Goal: Transaction & Acquisition: Purchase product/service

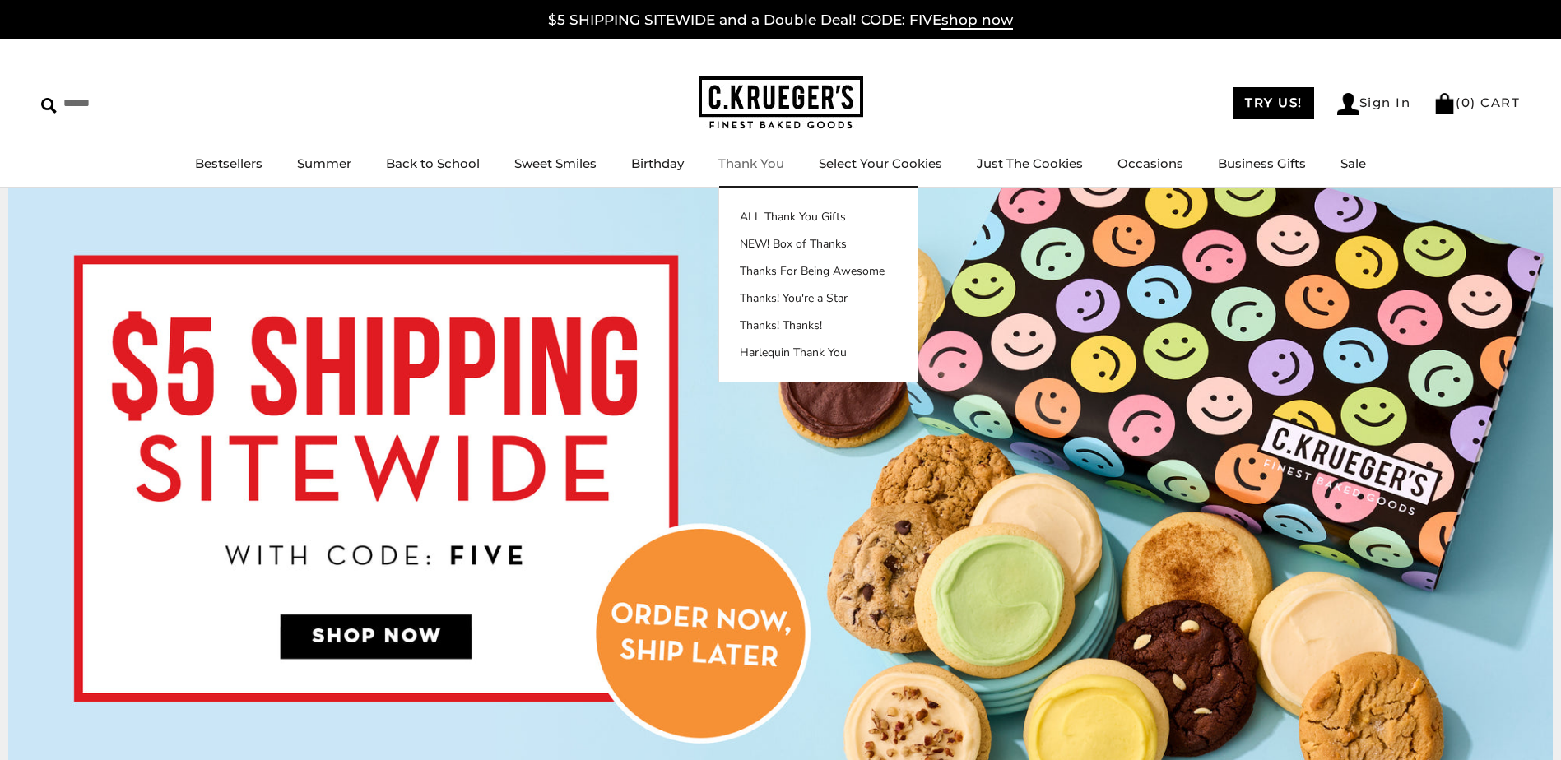
click at [764, 164] on link "Thank You" at bounding box center [751, 163] width 66 height 16
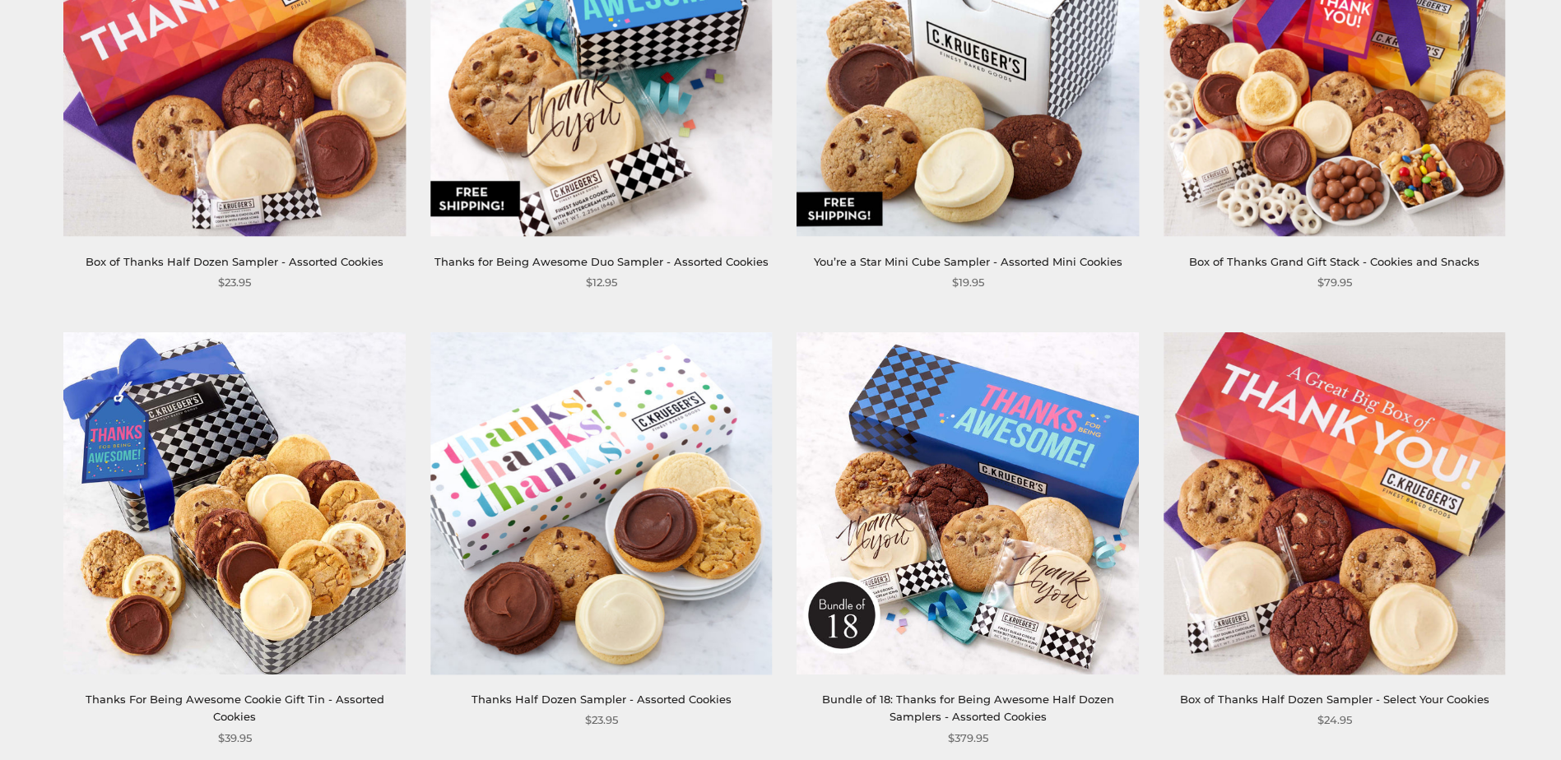
scroll to position [2550, 0]
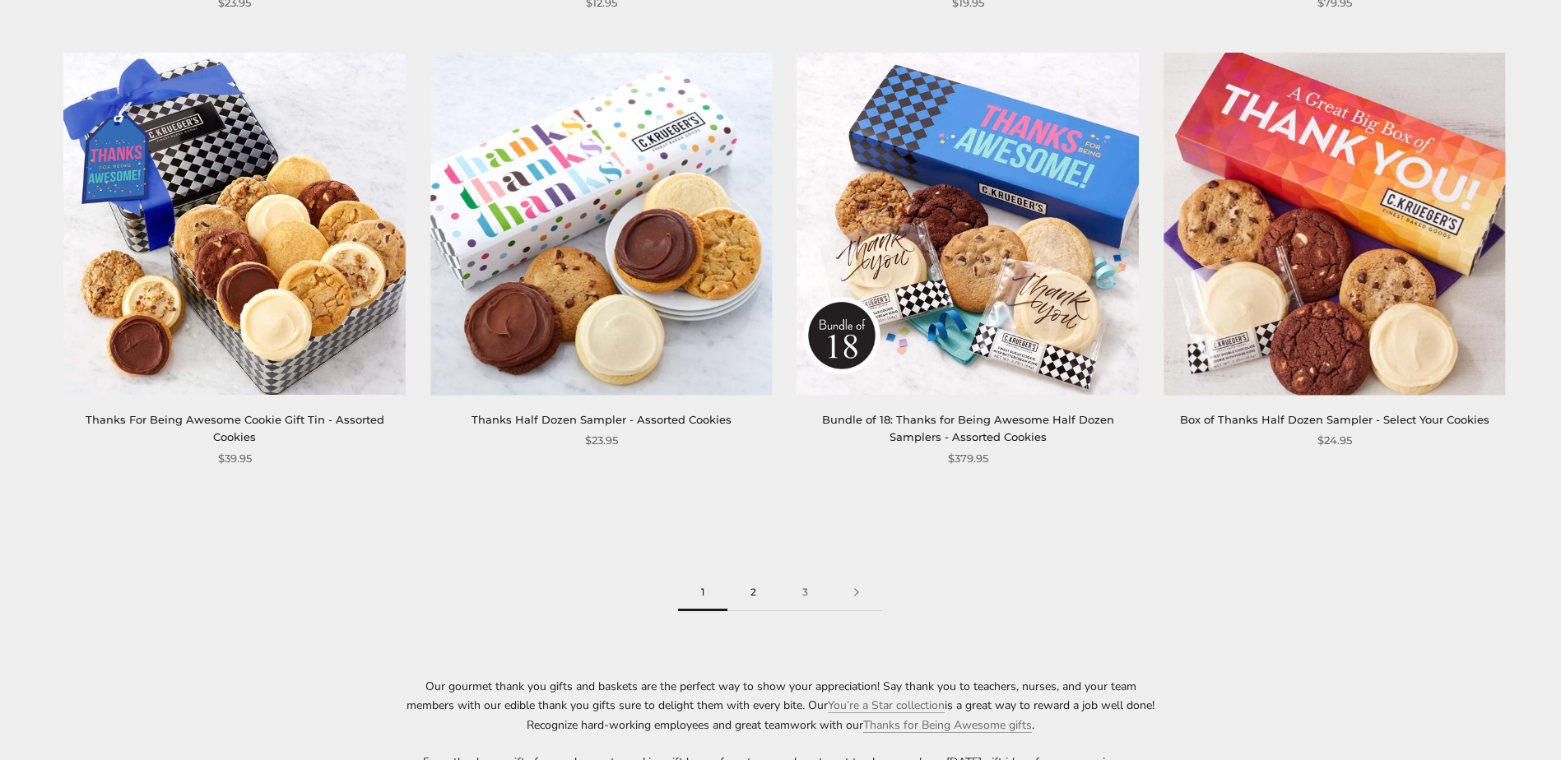
click at [756, 592] on link "2" at bounding box center [753, 592] width 52 height 37
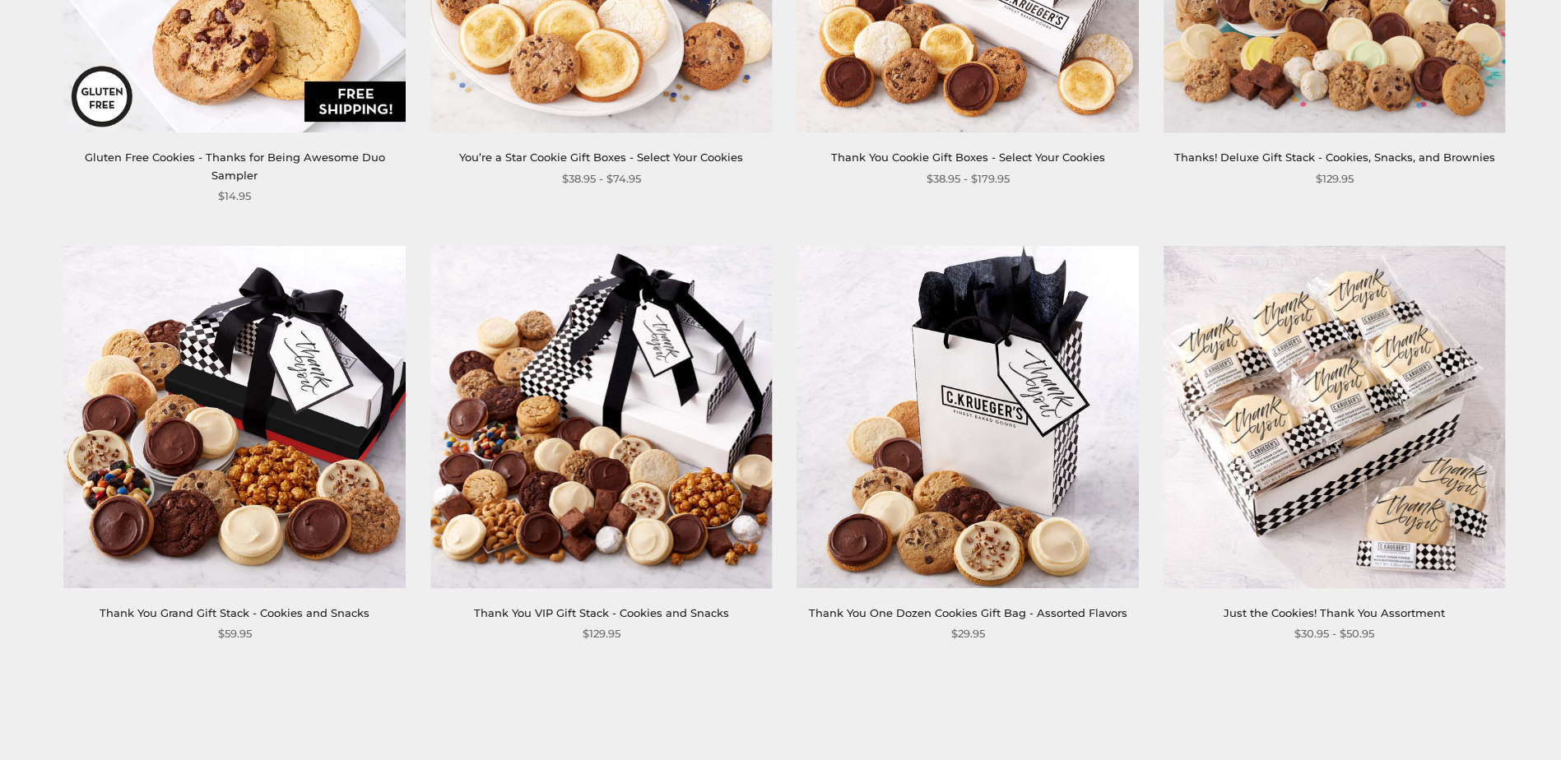
scroll to position [2386, 0]
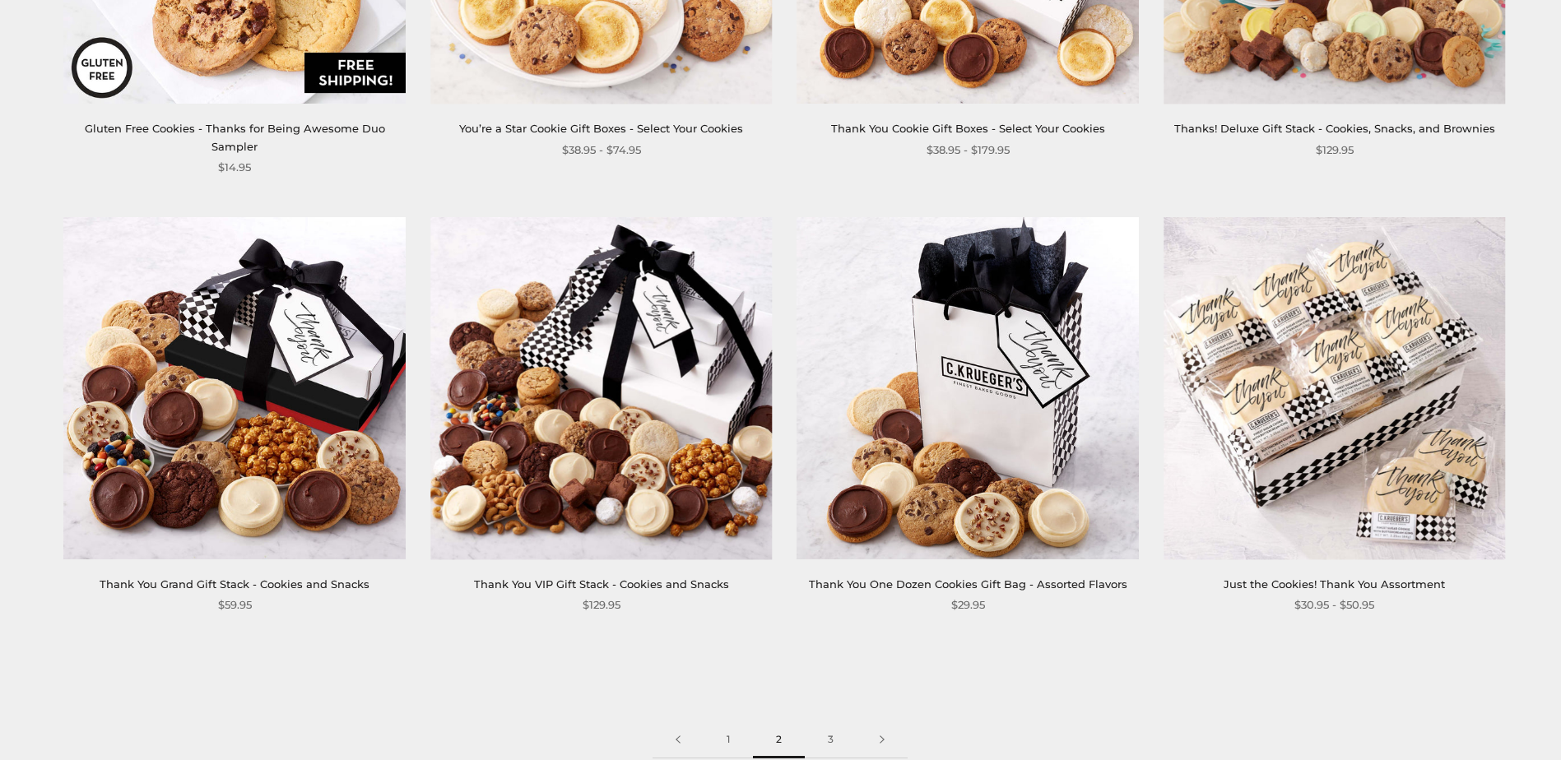
click at [1340, 346] on img at bounding box center [1334, 389] width 342 height 342
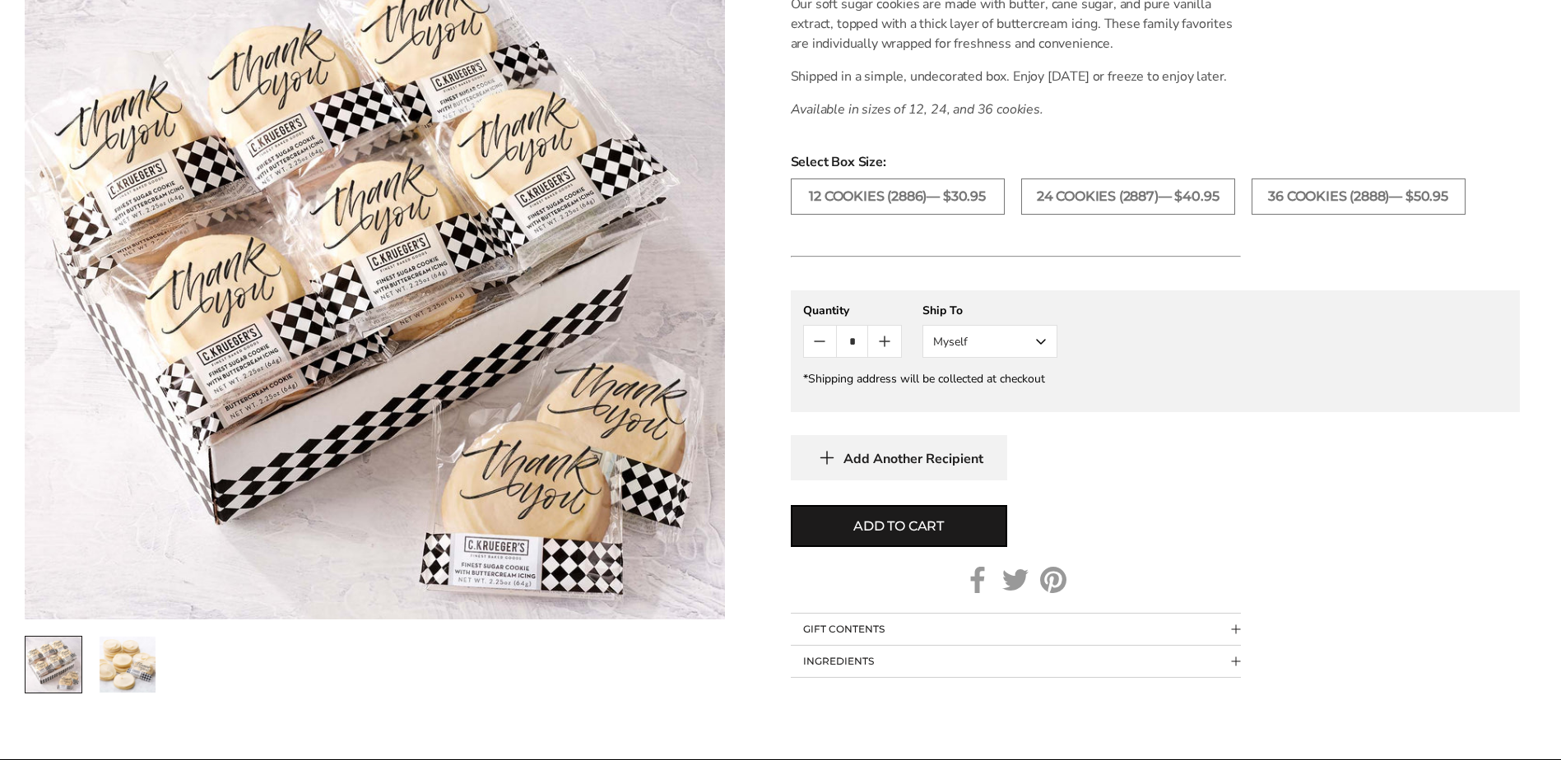
scroll to position [576, 0]
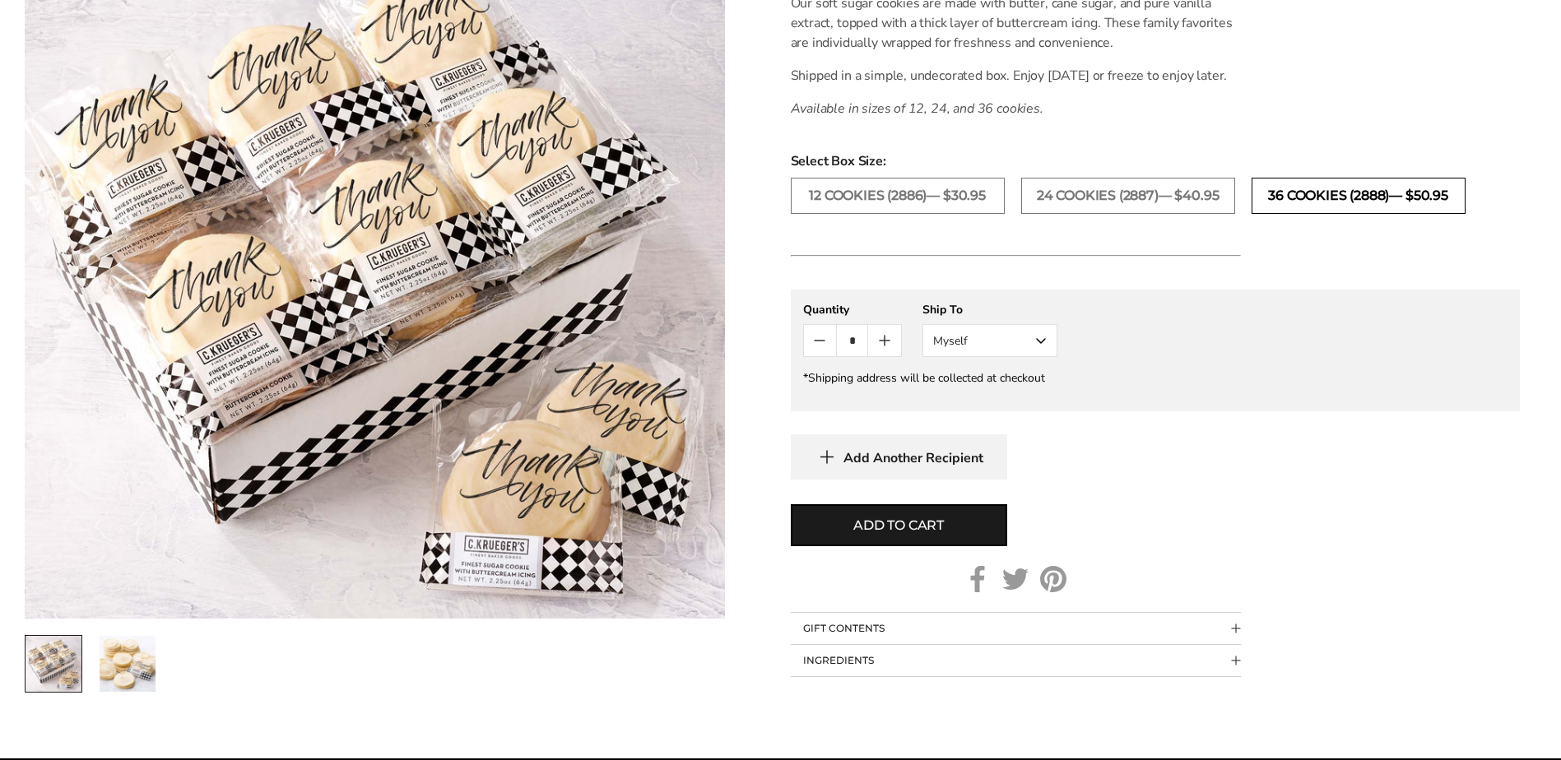
click at [1322, 209] on label "36 COOKIES (2888)— $50.95" at bounding box center [1358, 196] width 214 height 36
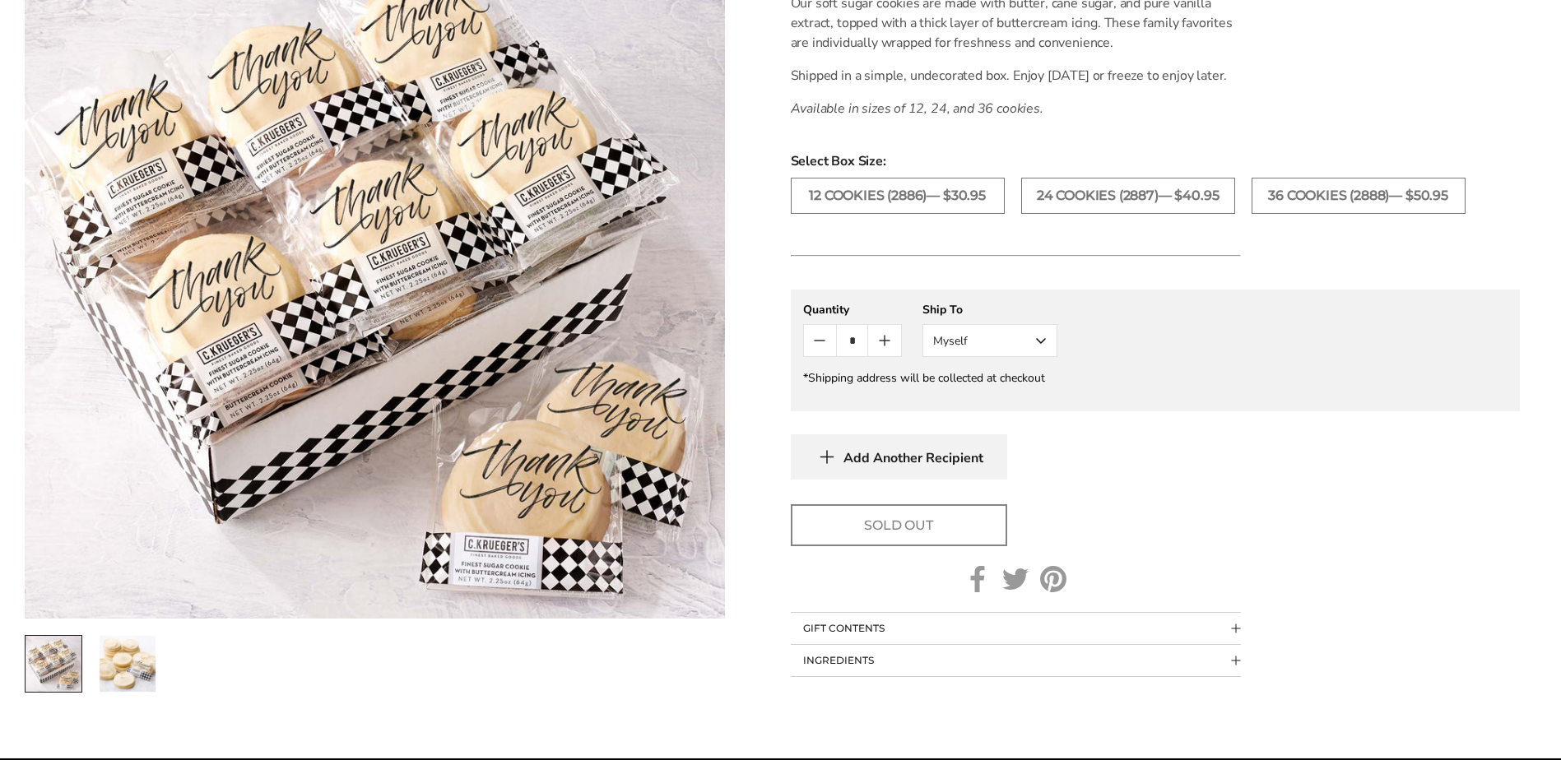
click at [1145, 195] on div "Select Box Size: 12 COOKIES (2886)— $30.95 24 COOKIES (2887)— $40.95 36 COOKIES…" at bounding box center [1155, 190] width 729 height 79
click at [1146, 211] on label "24 COOKIES (2887)— $40.95" at bounding box center [1128, 196] width 214 height 36
click at [934, 536] on span "Add to cart" at bounding box center [898, 526] width 91 height 20
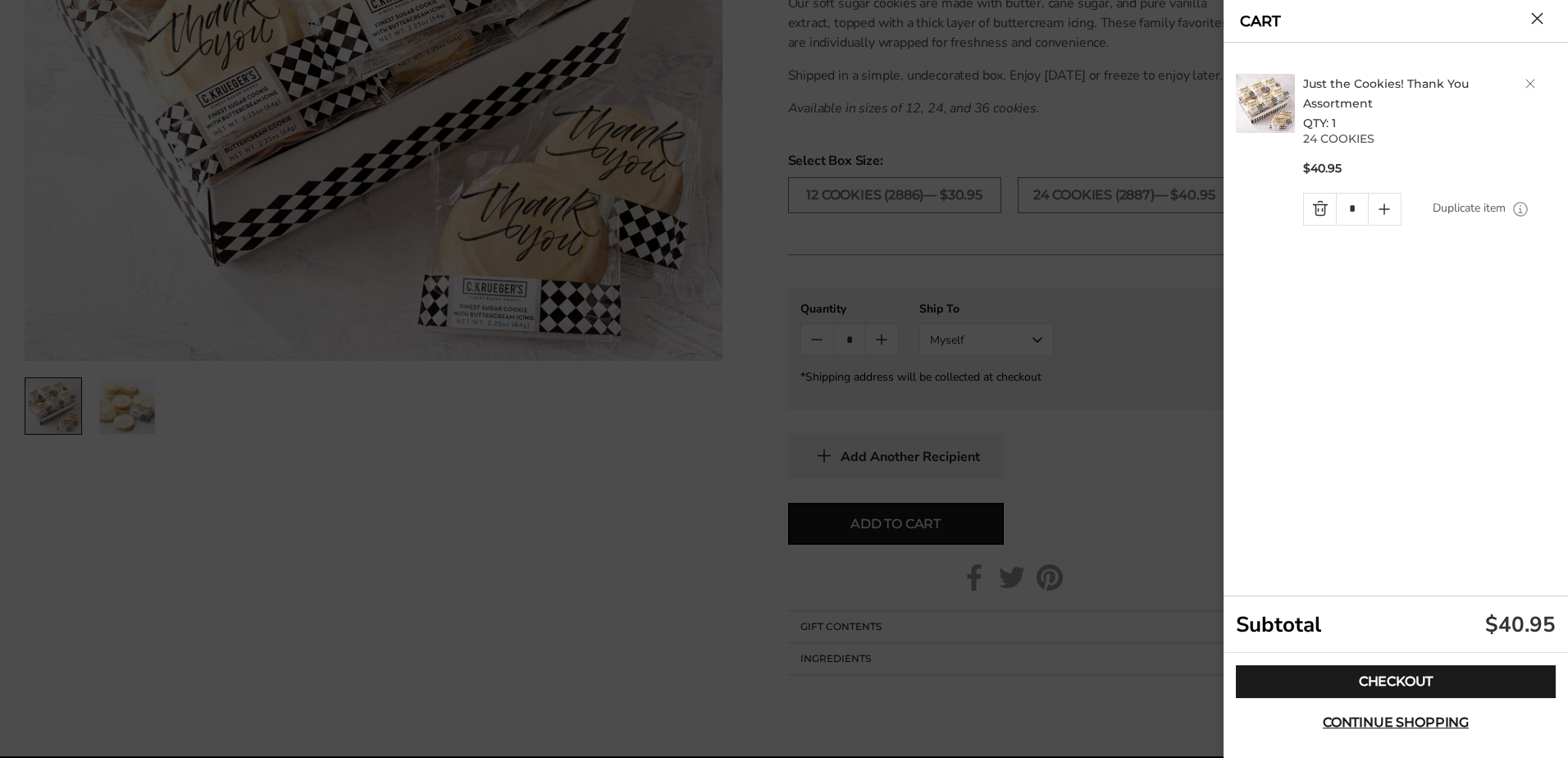
click at [1543, 18] on button "Close cart" at bounding box center [1537, 18] width 12 height 12
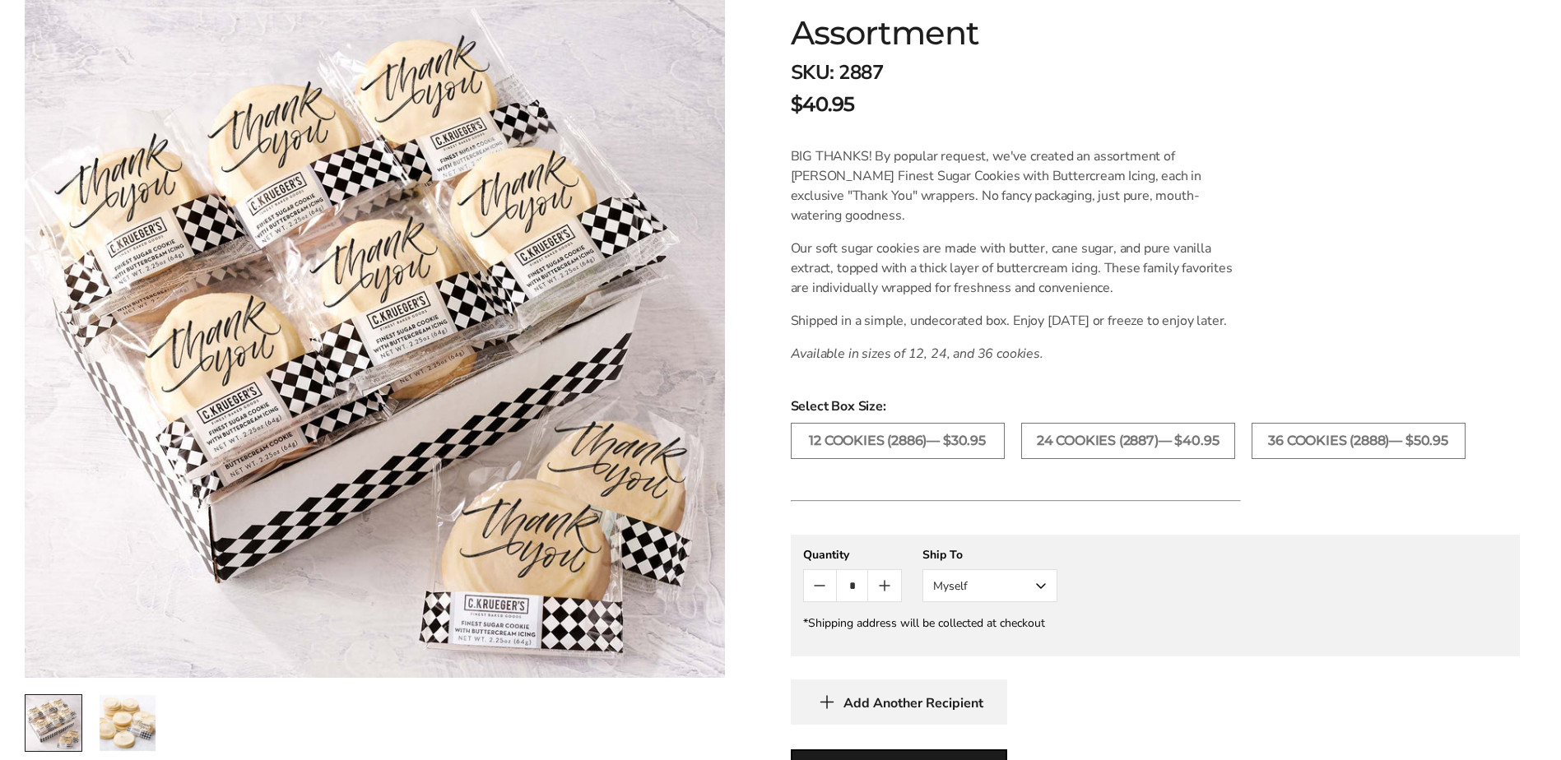
scroll to position [82, 0]
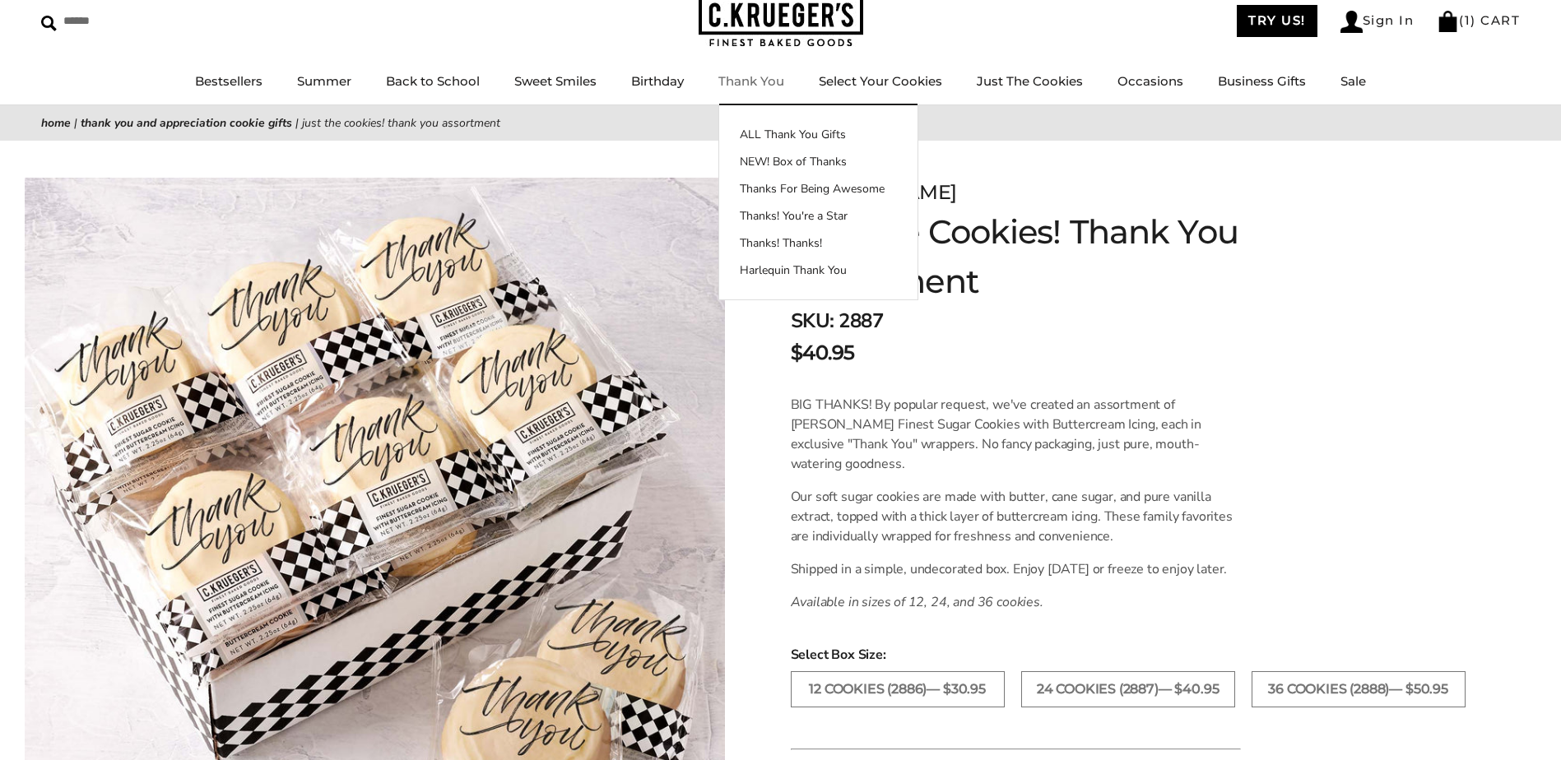
click at [754, 83] on link "Thank You" at bounding box center [751, 81] width 66 height 16
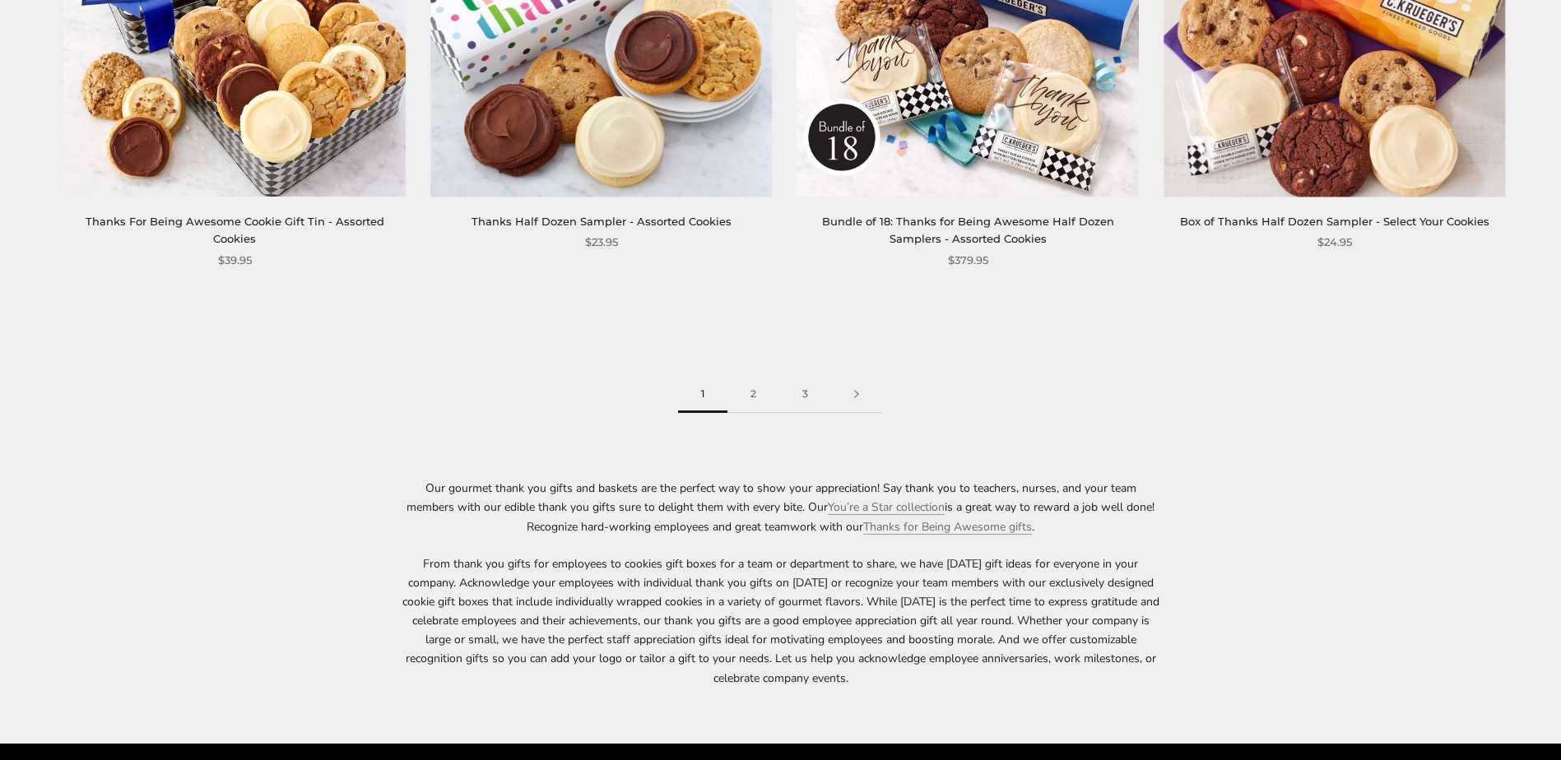
scroll to position [2797, 0]
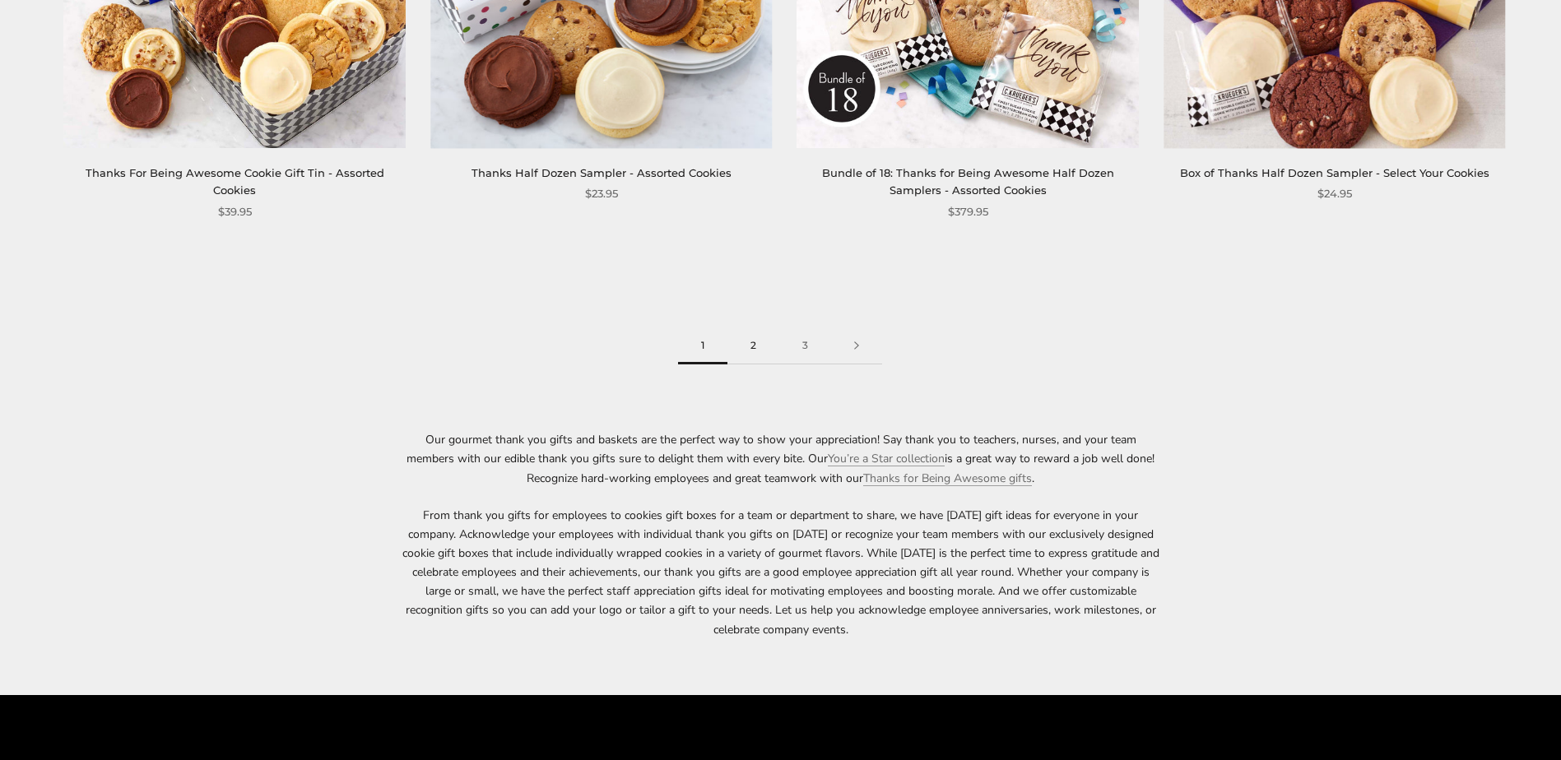
click at [763, 353] on link "2" at bounding box center [753, 345] width 52 height 37
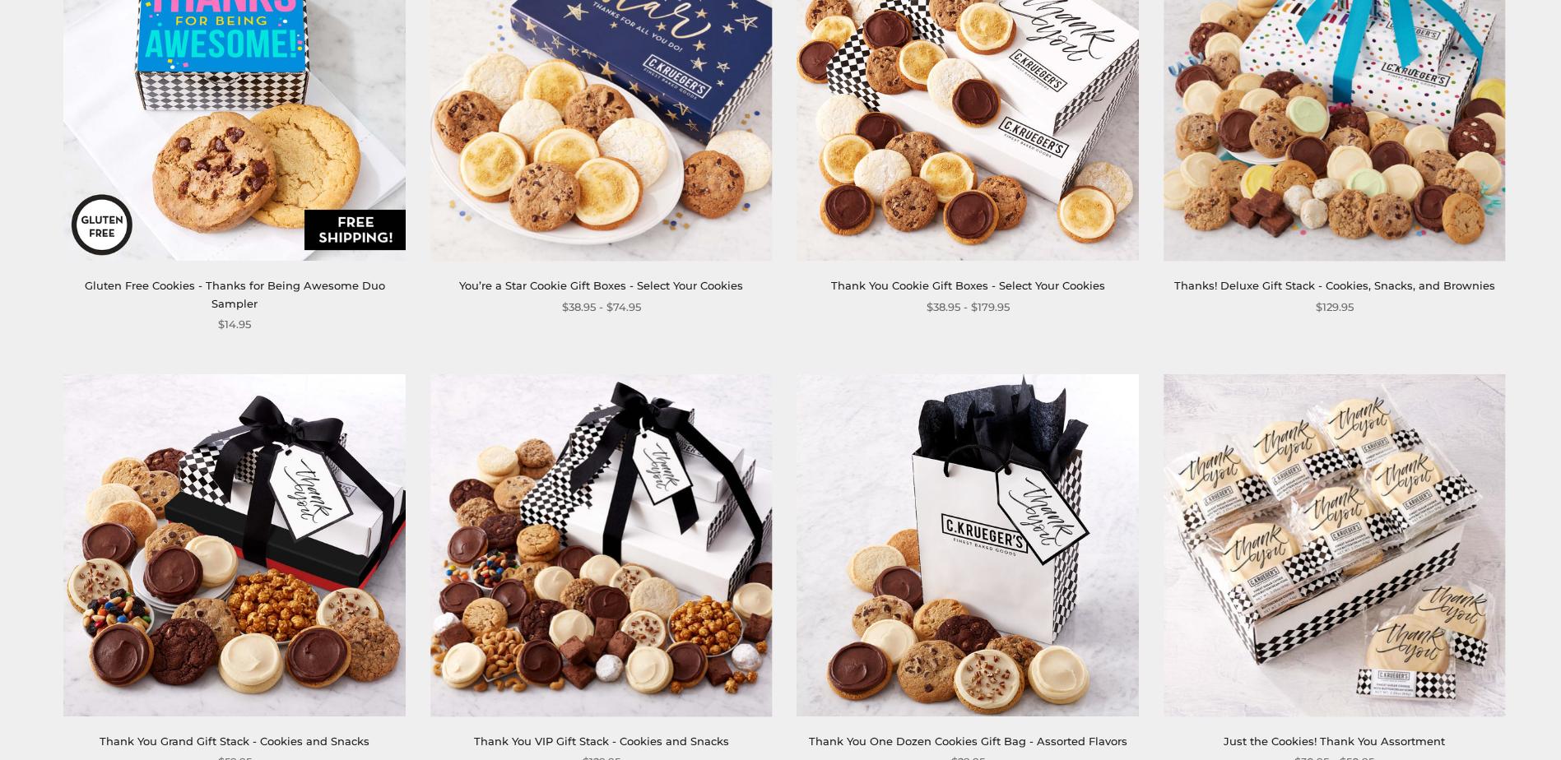
scroll to position [2139, 0]
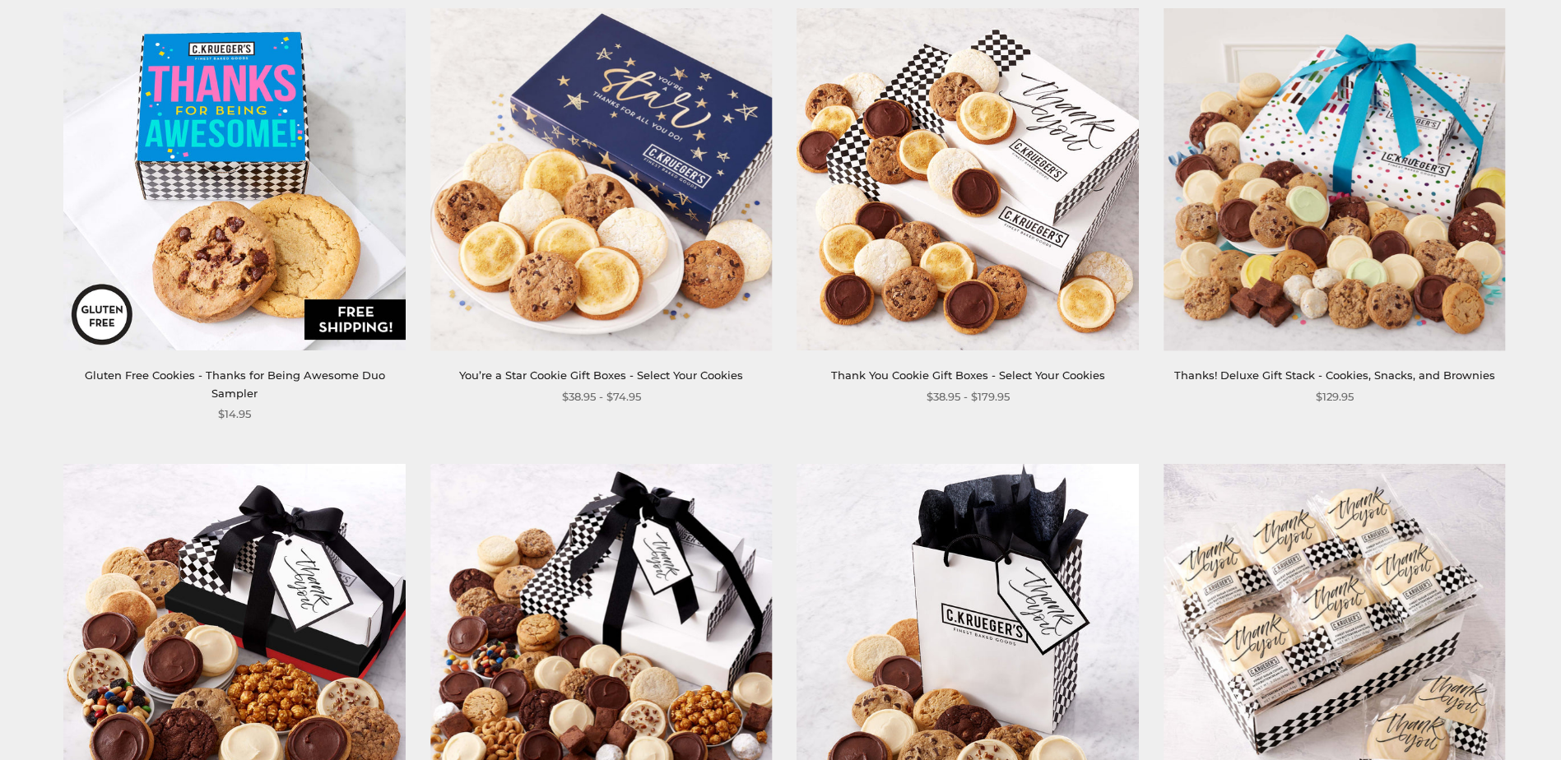
click at [287, 200] on img at bounding box center [234, 180] width 342 height 342
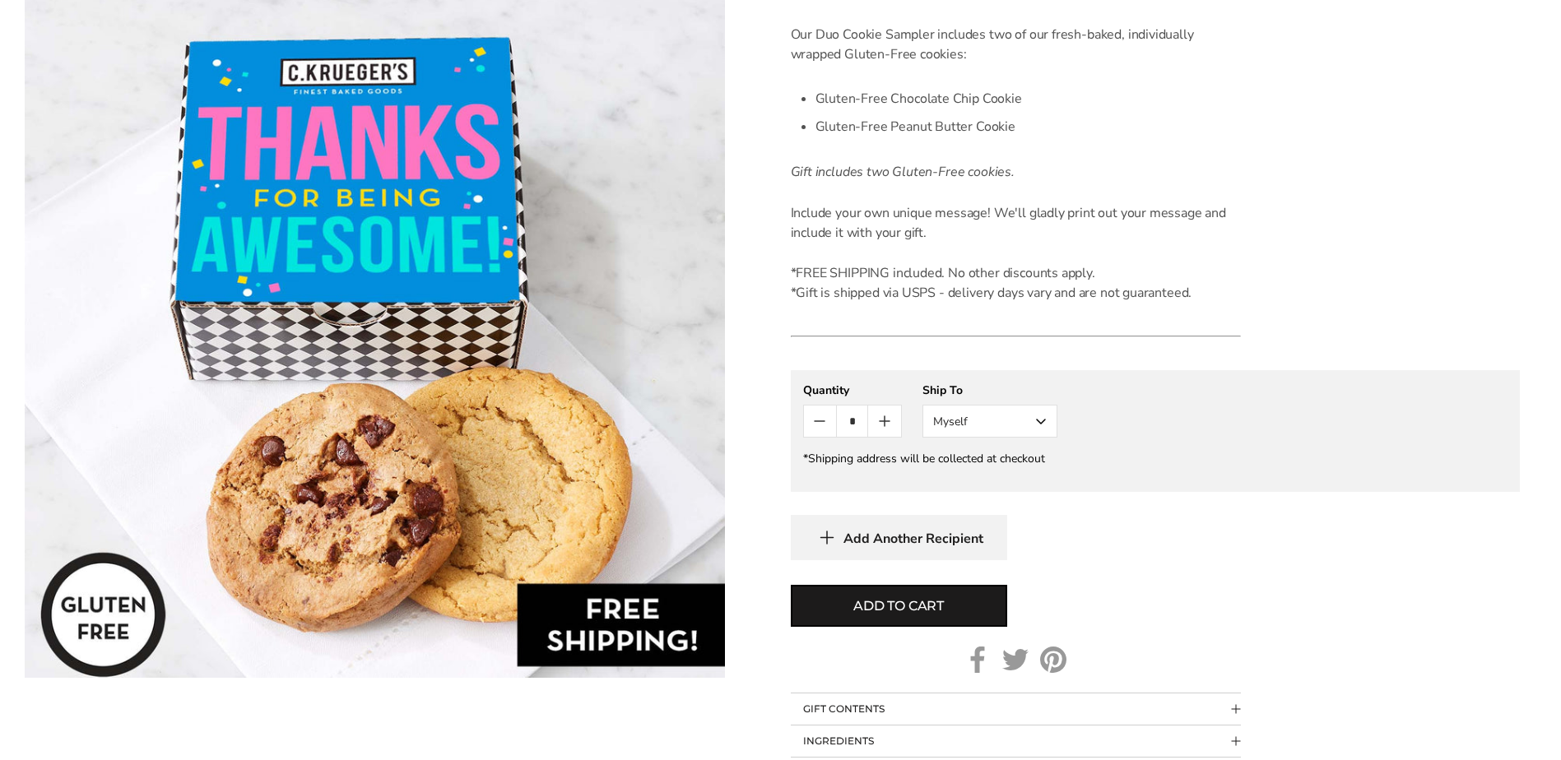
scroll to position [411, 0]
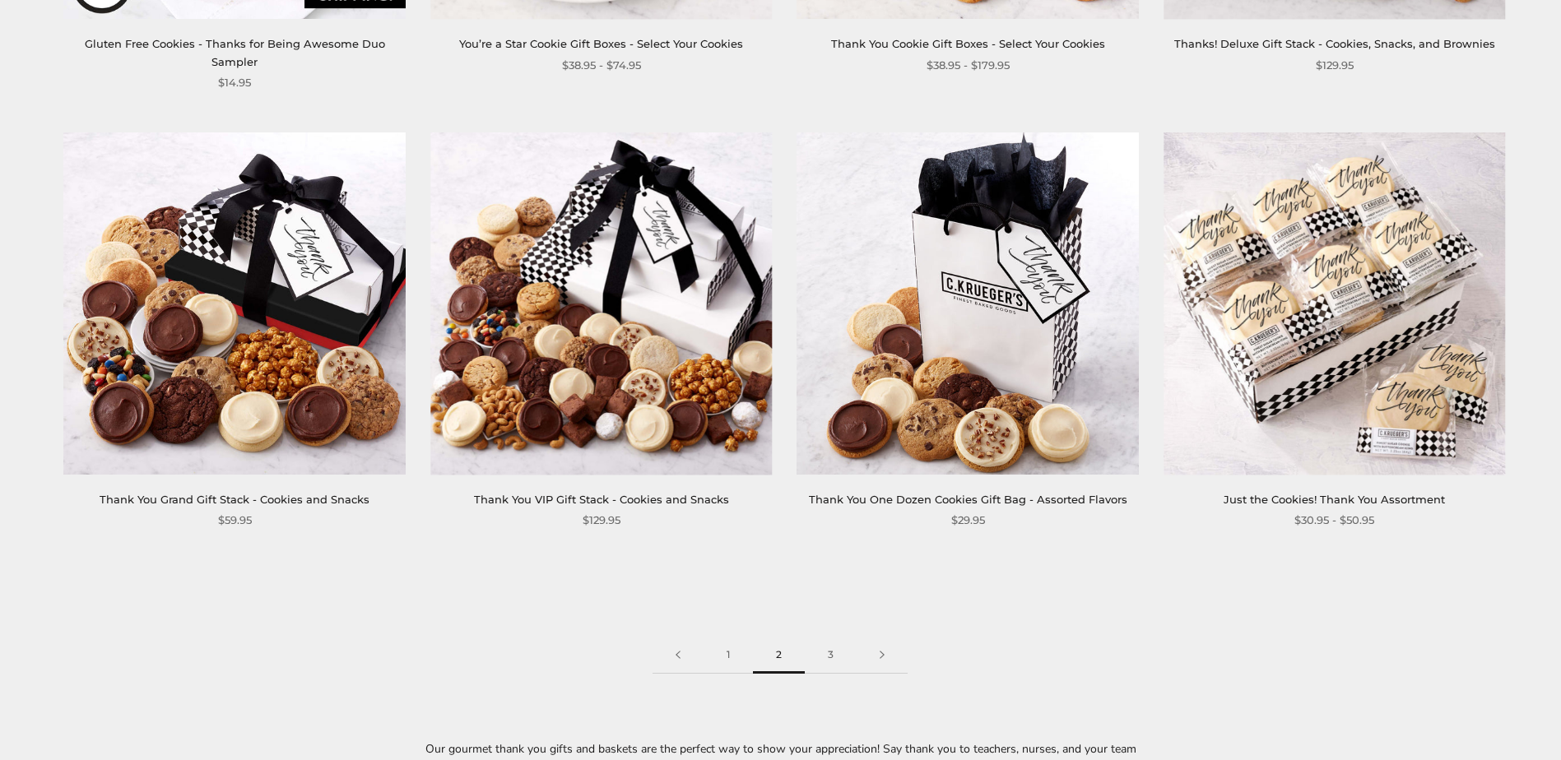
scroll to position [2633, 0]
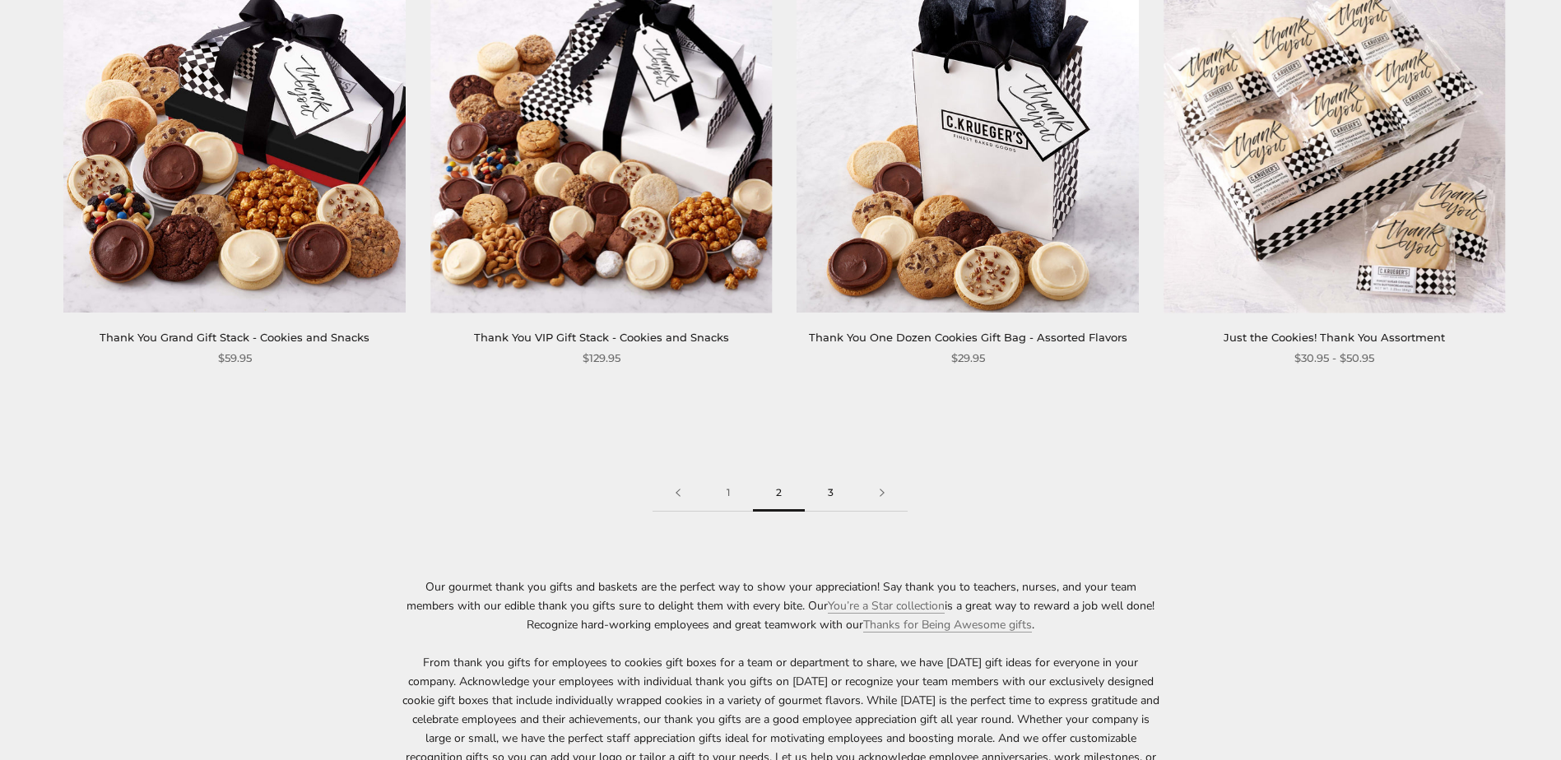
click at [831, 475] on link "3" at bounding box center [831, 493] width 52 height 37
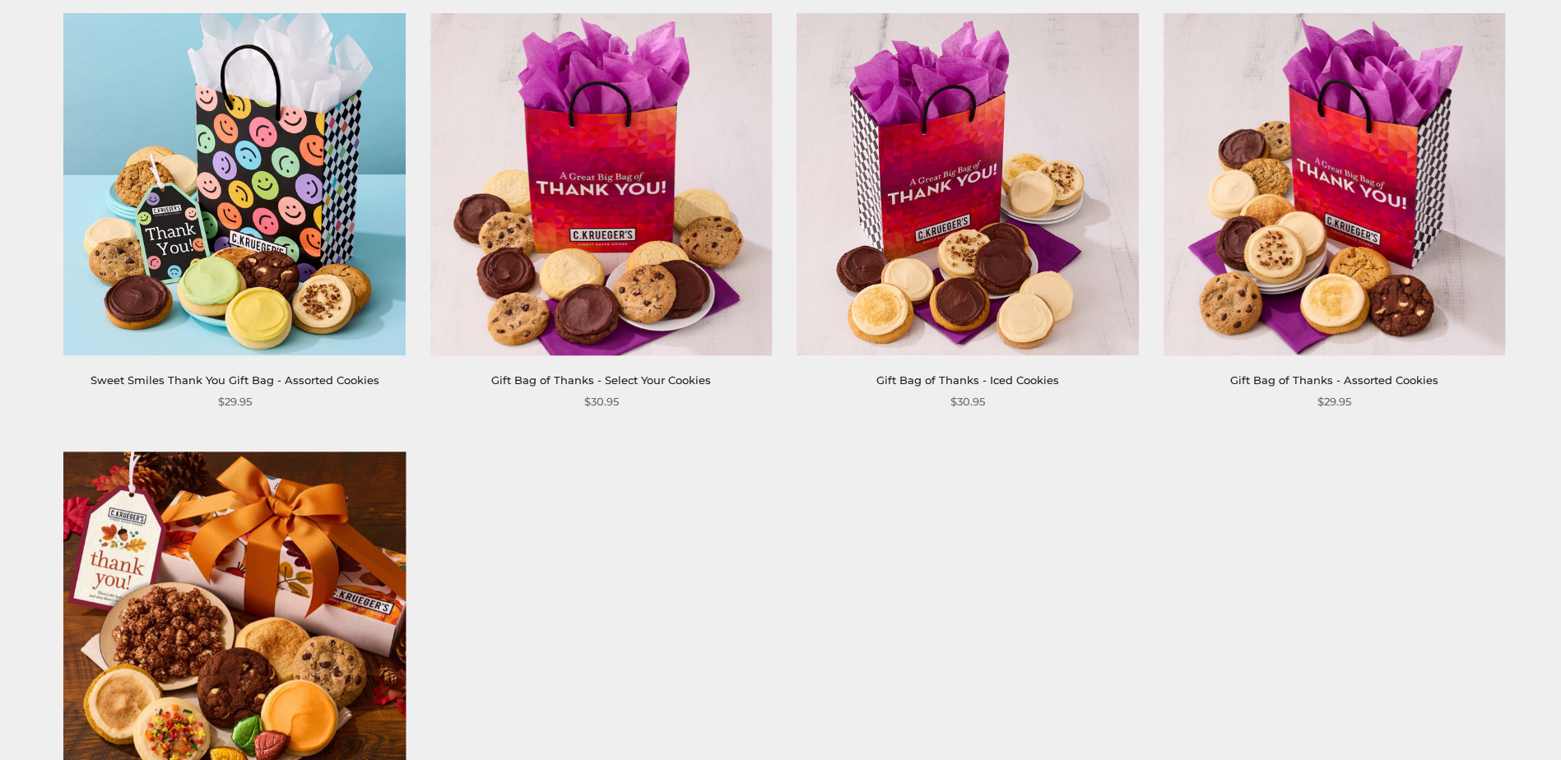
scroll to position [247, 0]
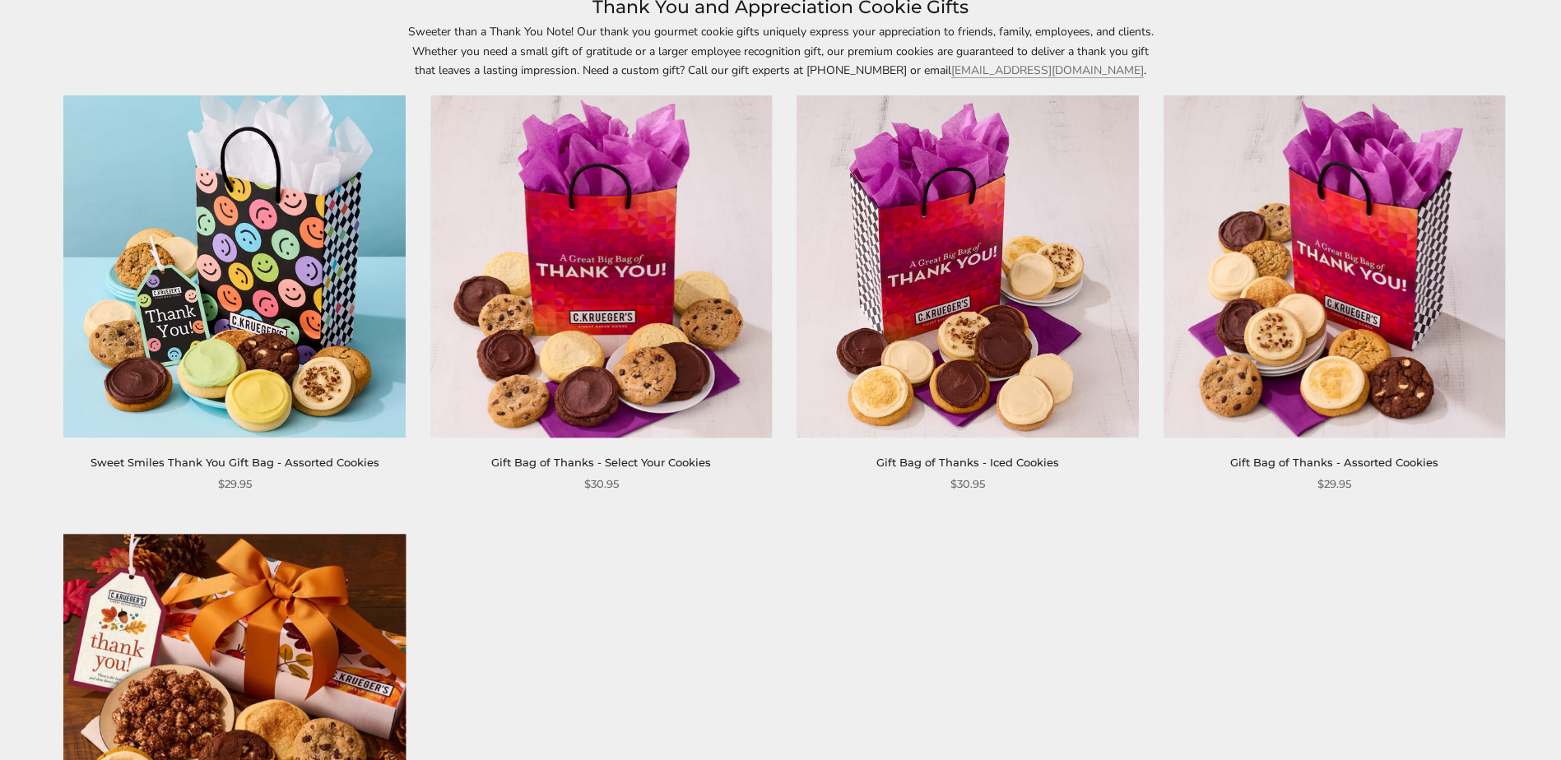
click at [198, 324] on img at bounding box center [234, 267] width 342 height 342
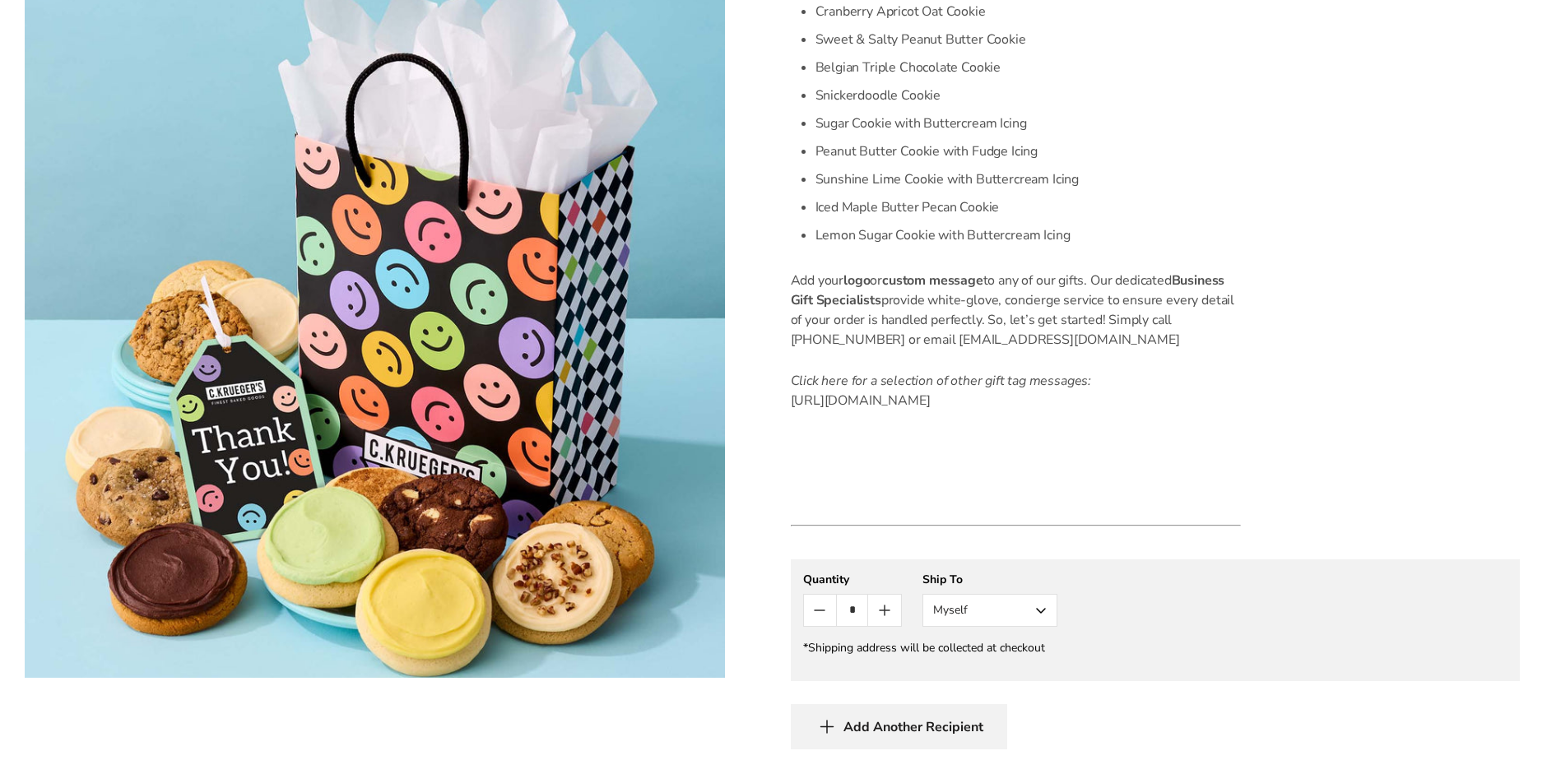
scroll to position [740, 0]
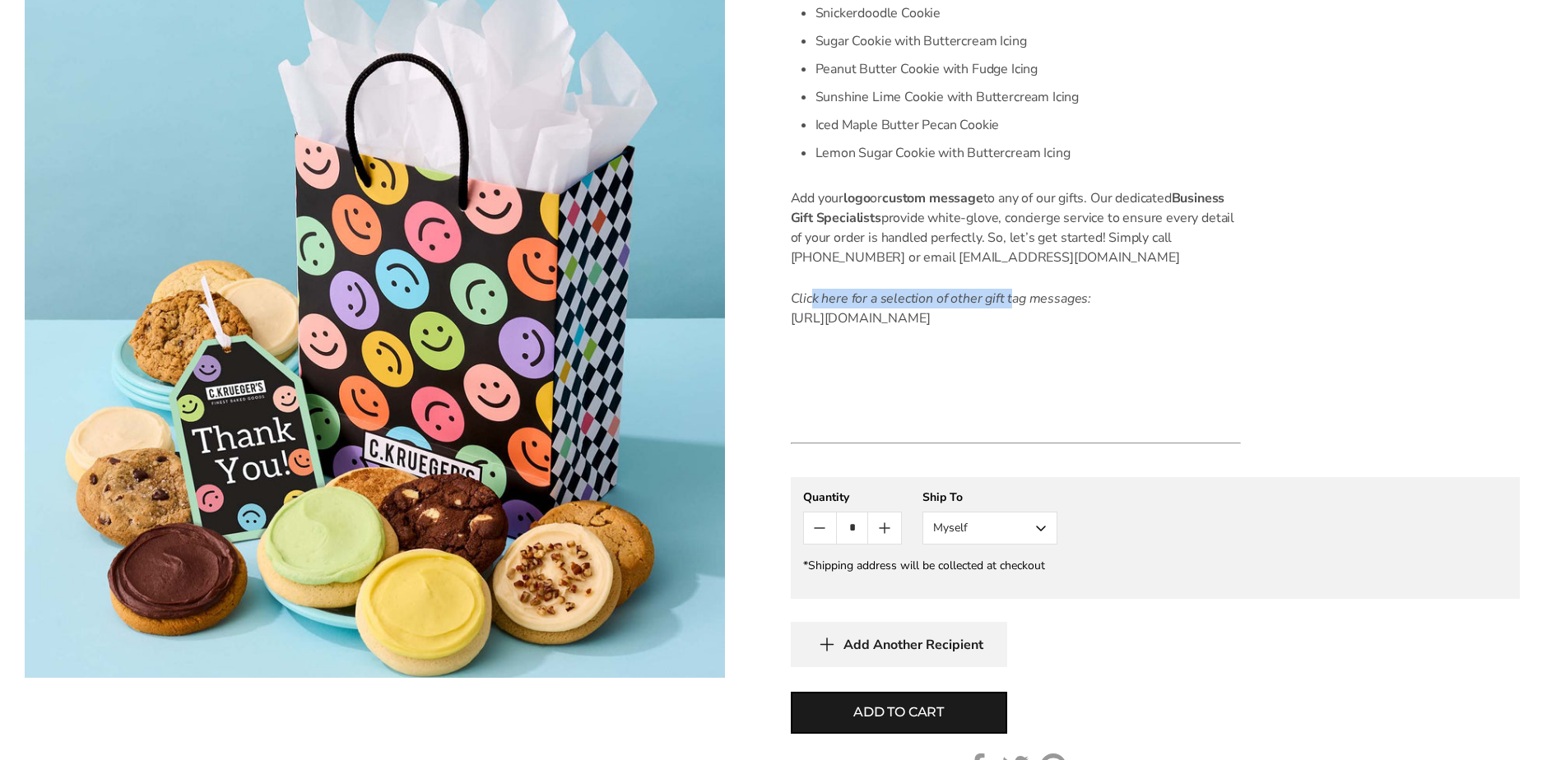
drag, startPoint x: 813, startPoint y: 297, endPoint x: 1008, endPoint y: 297, distance: 195.0
click at [1008, 297] on em "Click here for a selection of other gift tag messages:" at bounding box center [941, 299] width 301 height 18
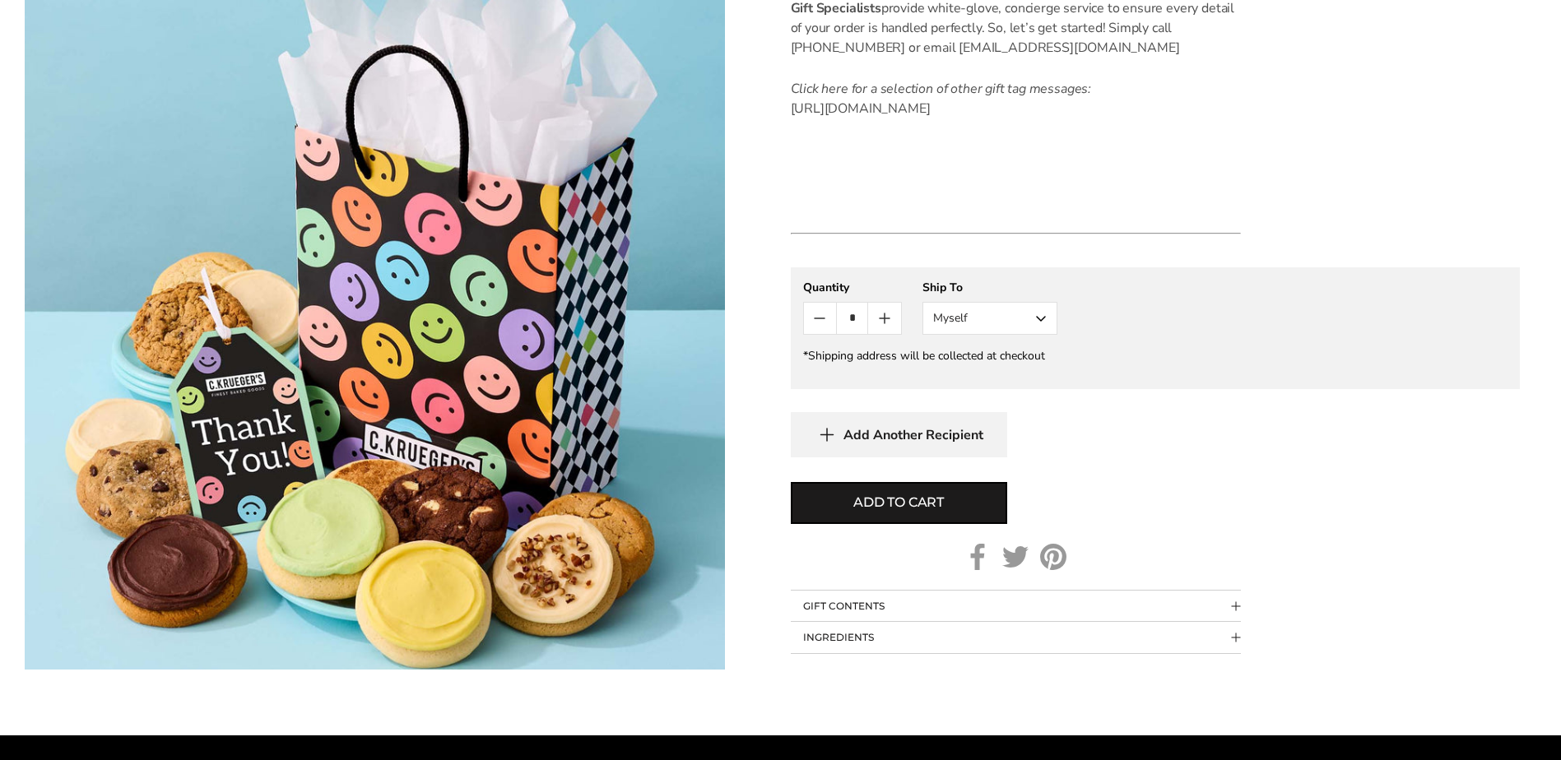
scroll to position [987, 0]
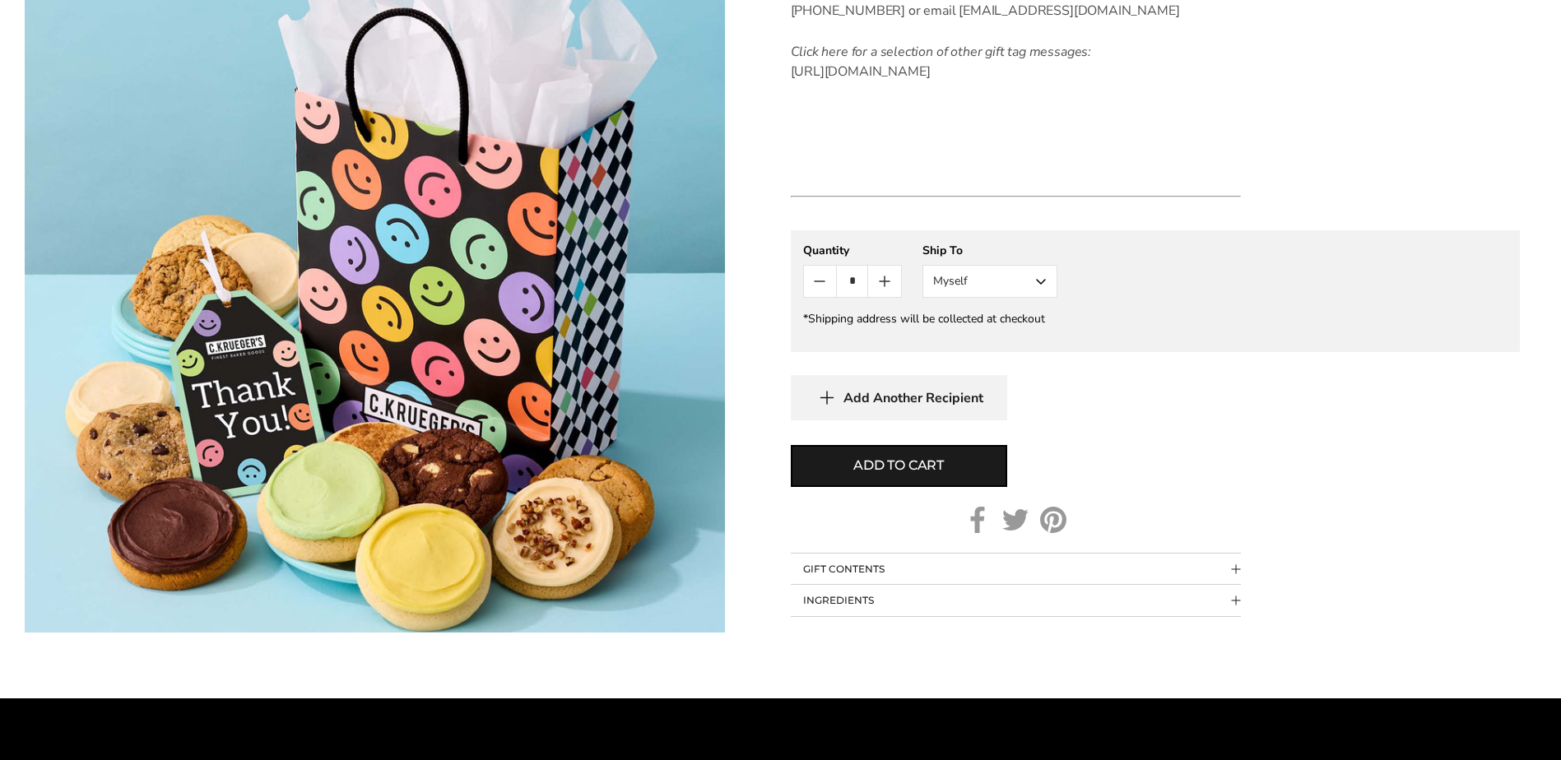
click at [883, 291] on icon "Count plus" at bounding box center [885, 282] width 20 height 20
click at [894, 476] on span "Add to cart" at bounding box center [898, 466] width 91 height 20
type input "*"
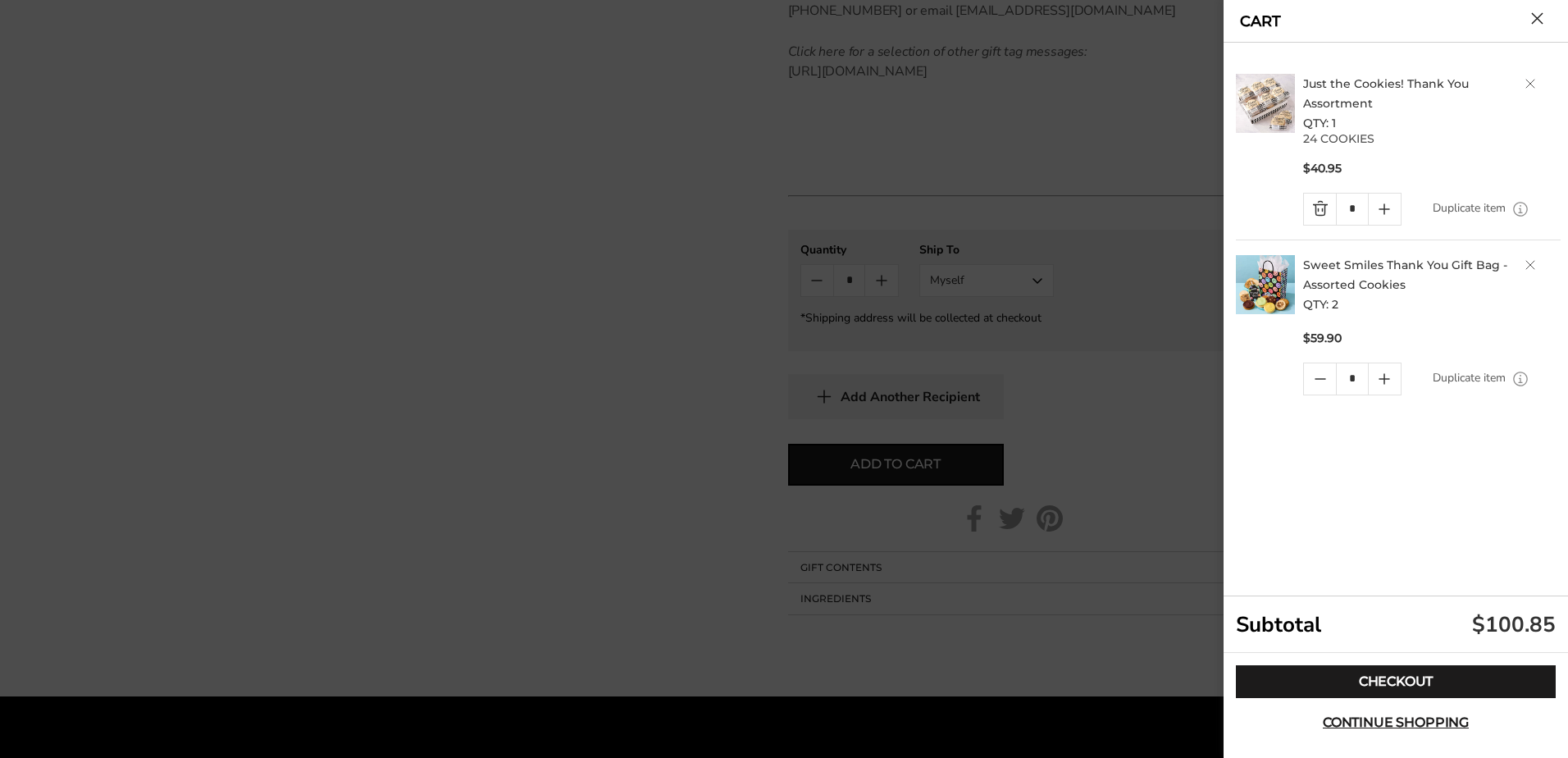
click at [1098, 136] on div at bounding box center [784, 379] width 1568 height 758
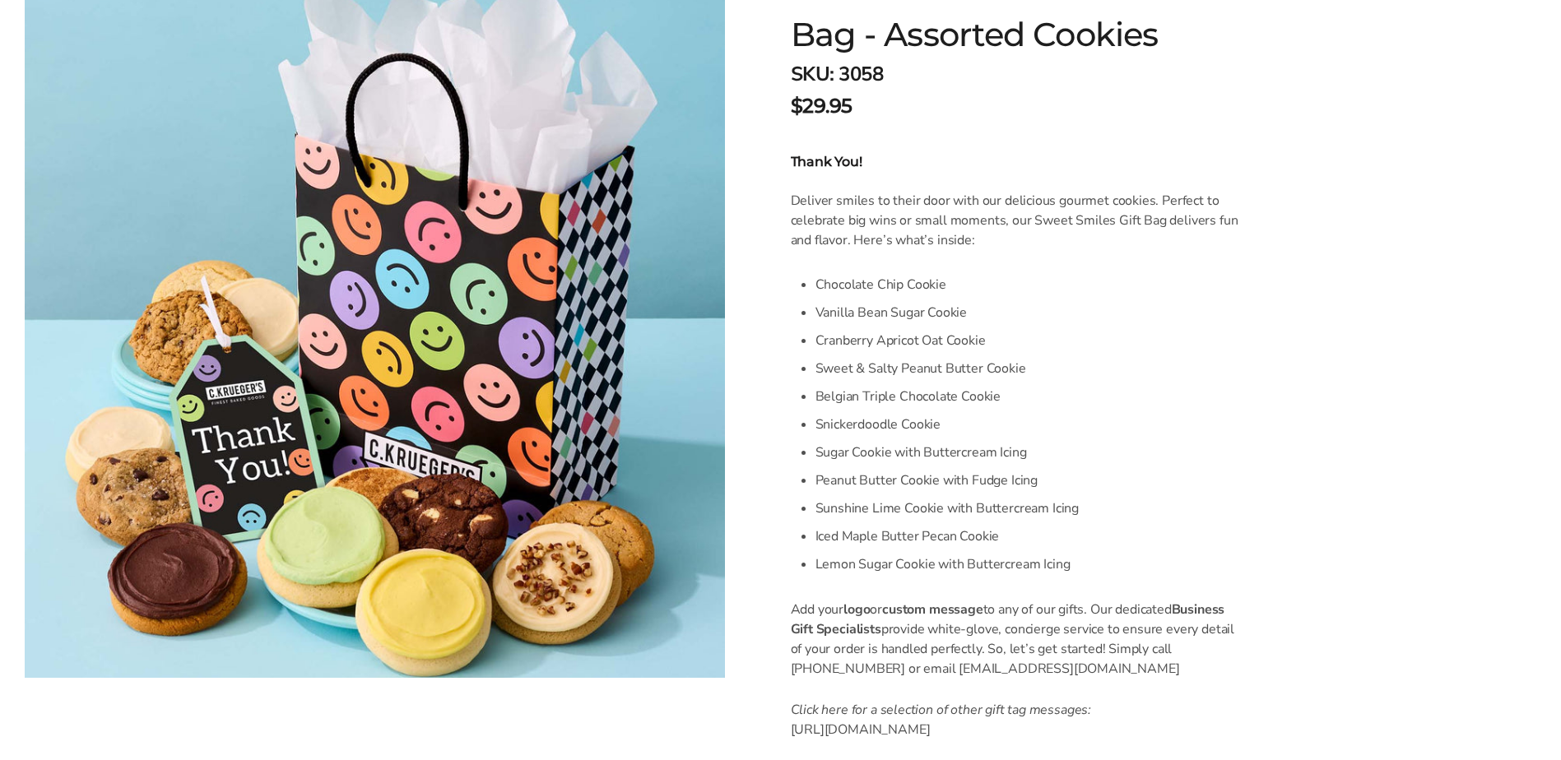
scroll to position [0, 0]
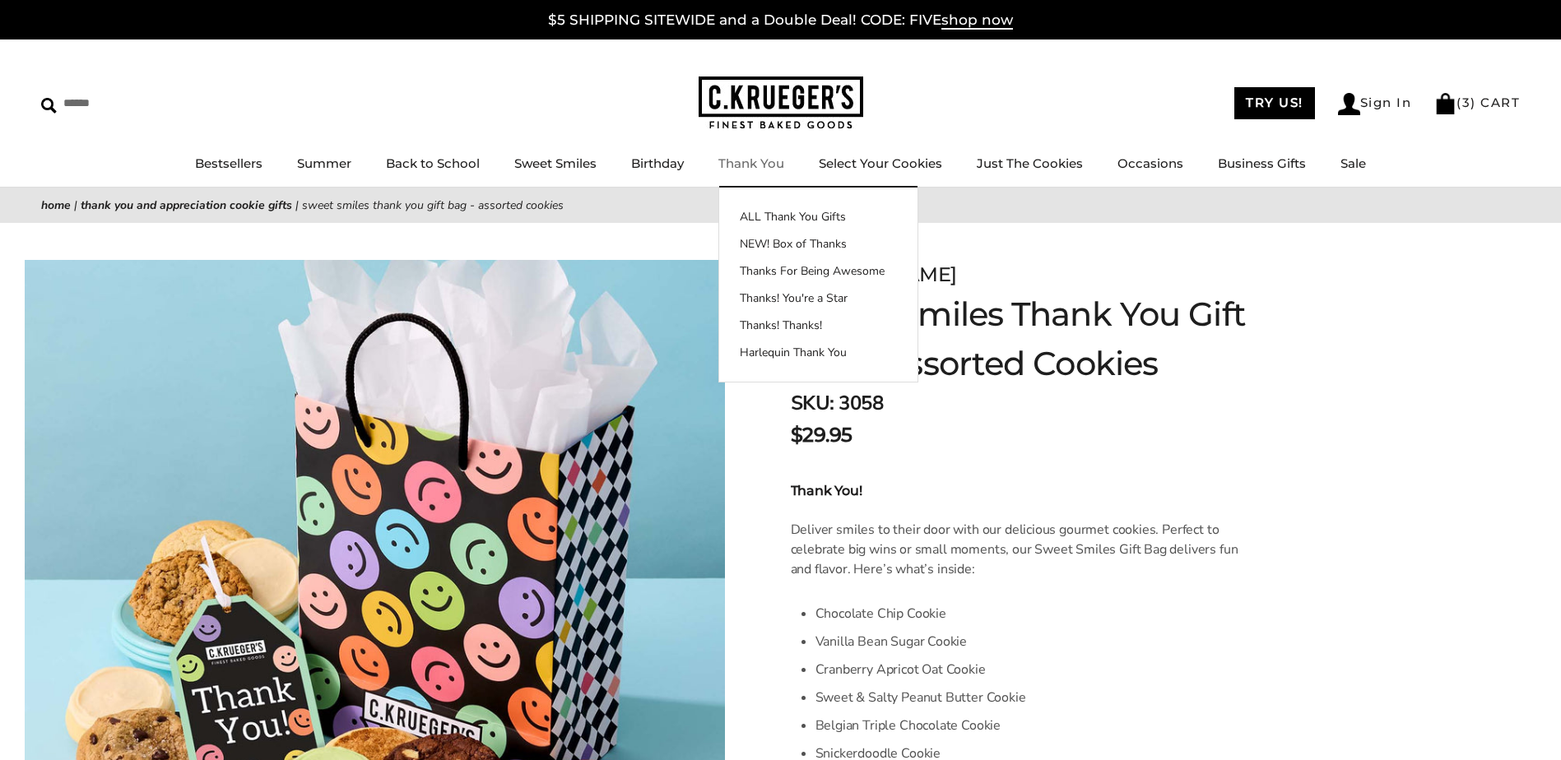
click at [754, 166] on link "Thank You" at bounding box center [751, 163] width 66 height 16
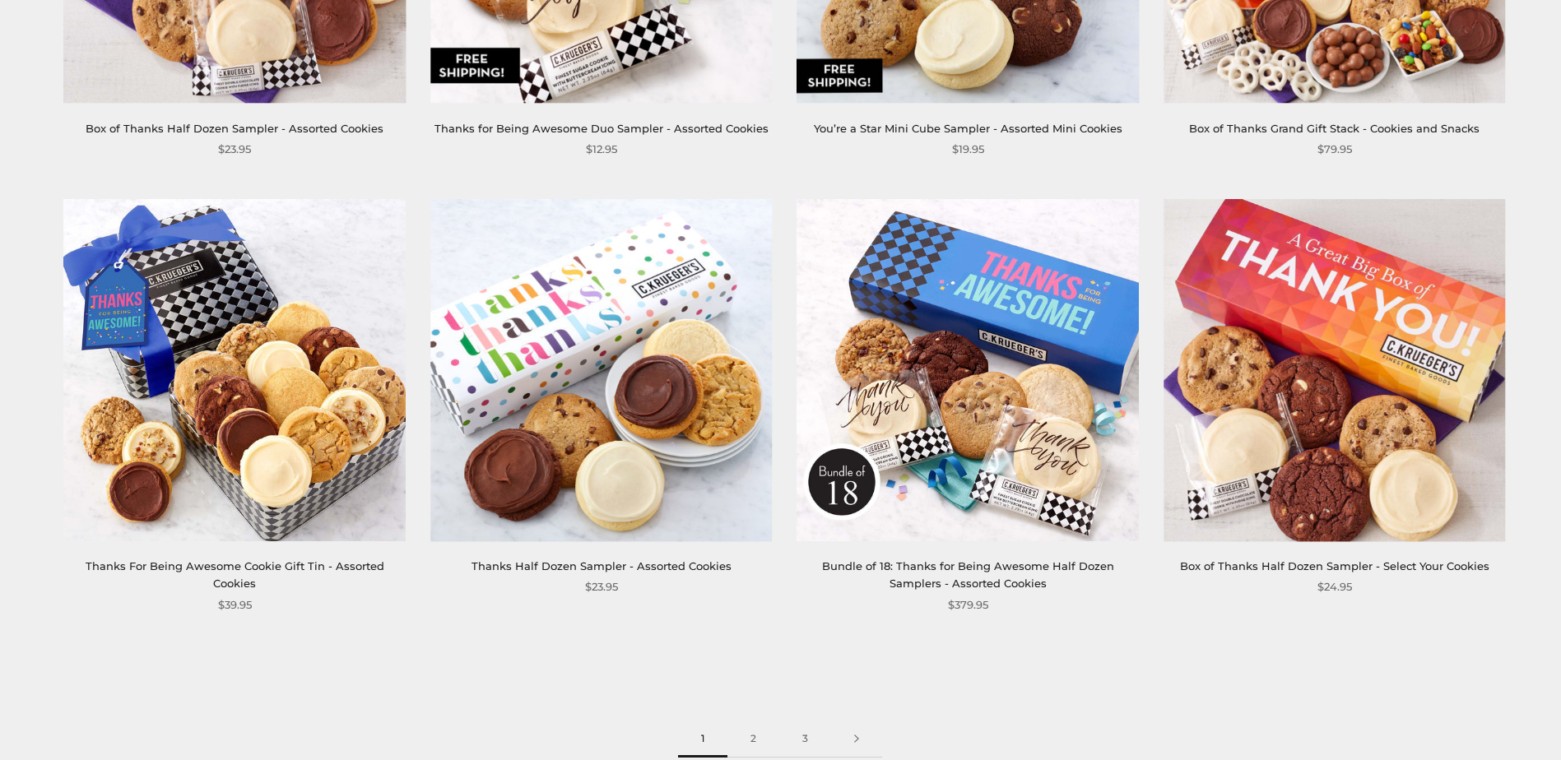
scroll to position [2468, 0]
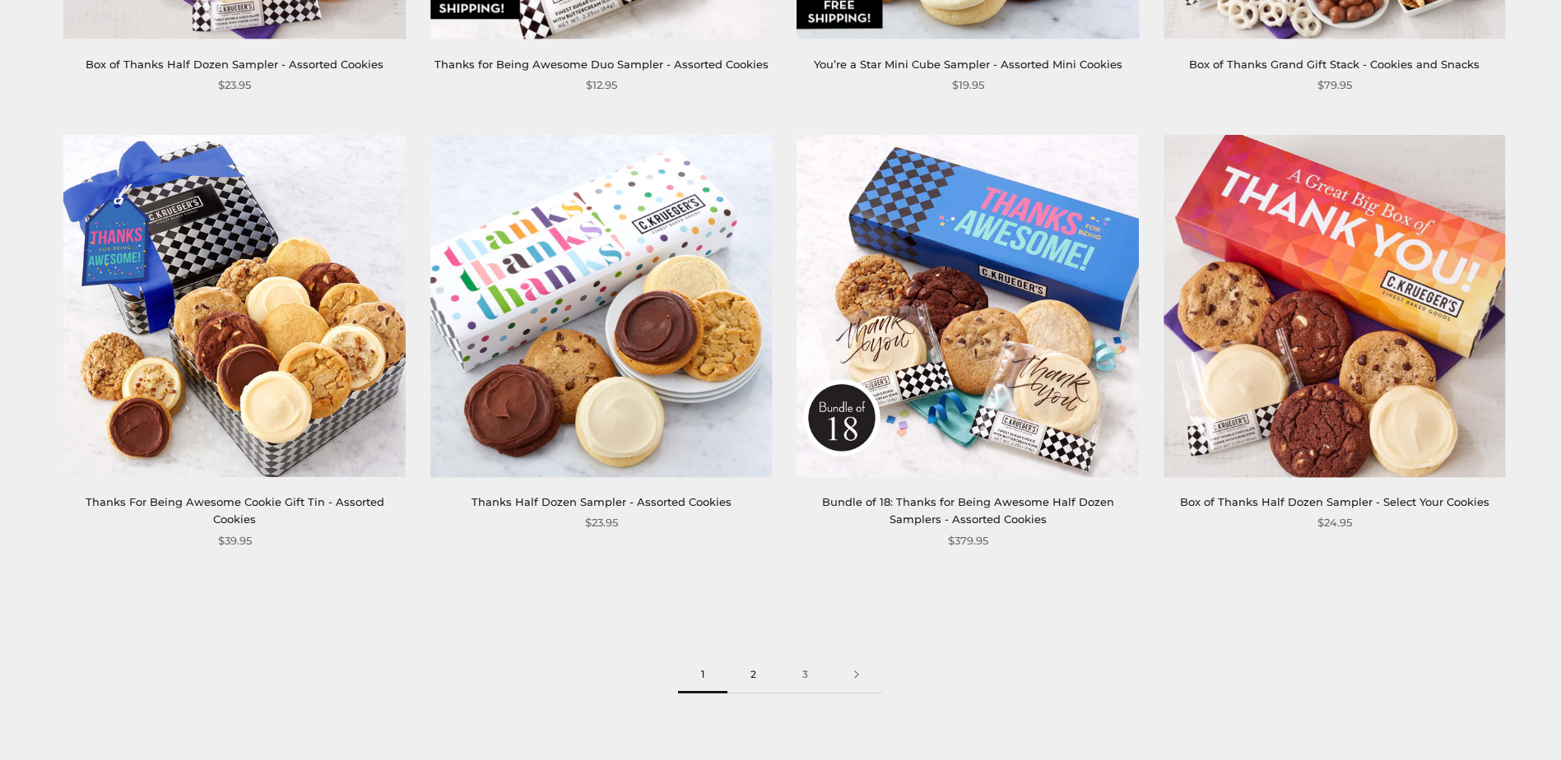
click at [750, 680] on link "2" at bounding box center [753, 675] width 52 height 37
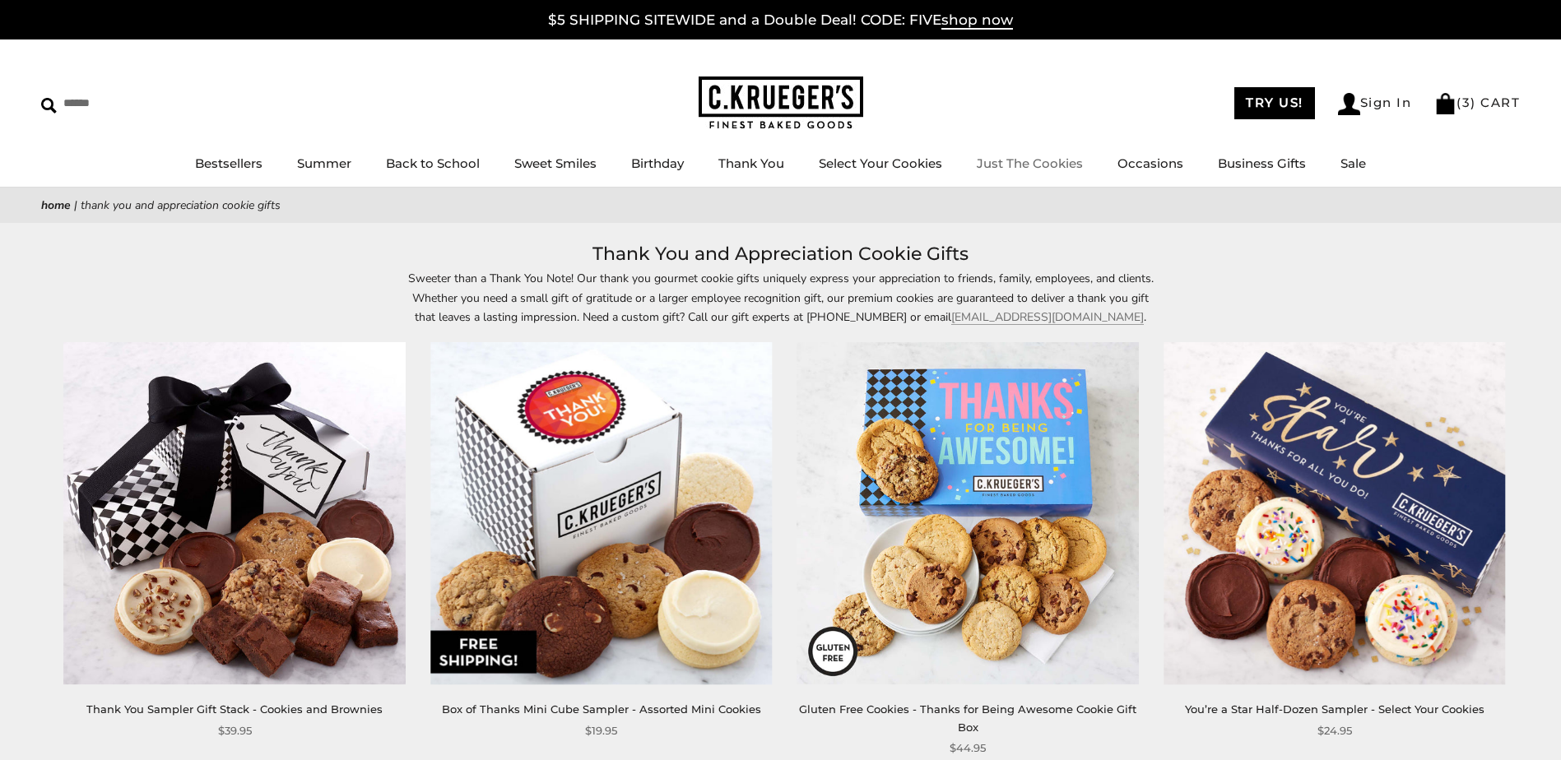
click at [1102, 75] on div "****** TRY US! Sign In ( 3 ) CART ( 3 ) CART Bestsellers Summer Summer Vibes Su…" at bounding box center [780, 113] width 1561 height 148
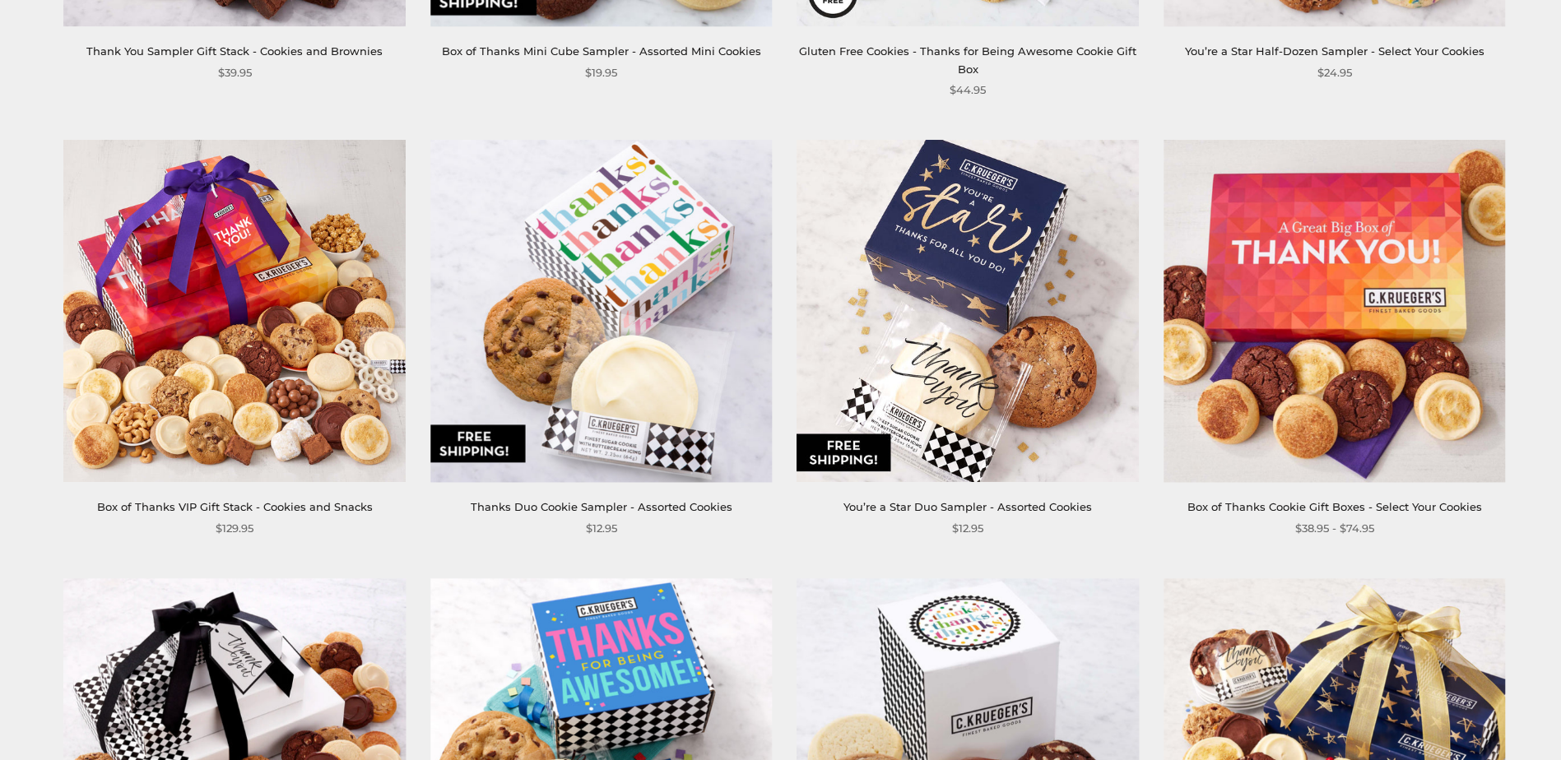
scroll to position [740, 0]
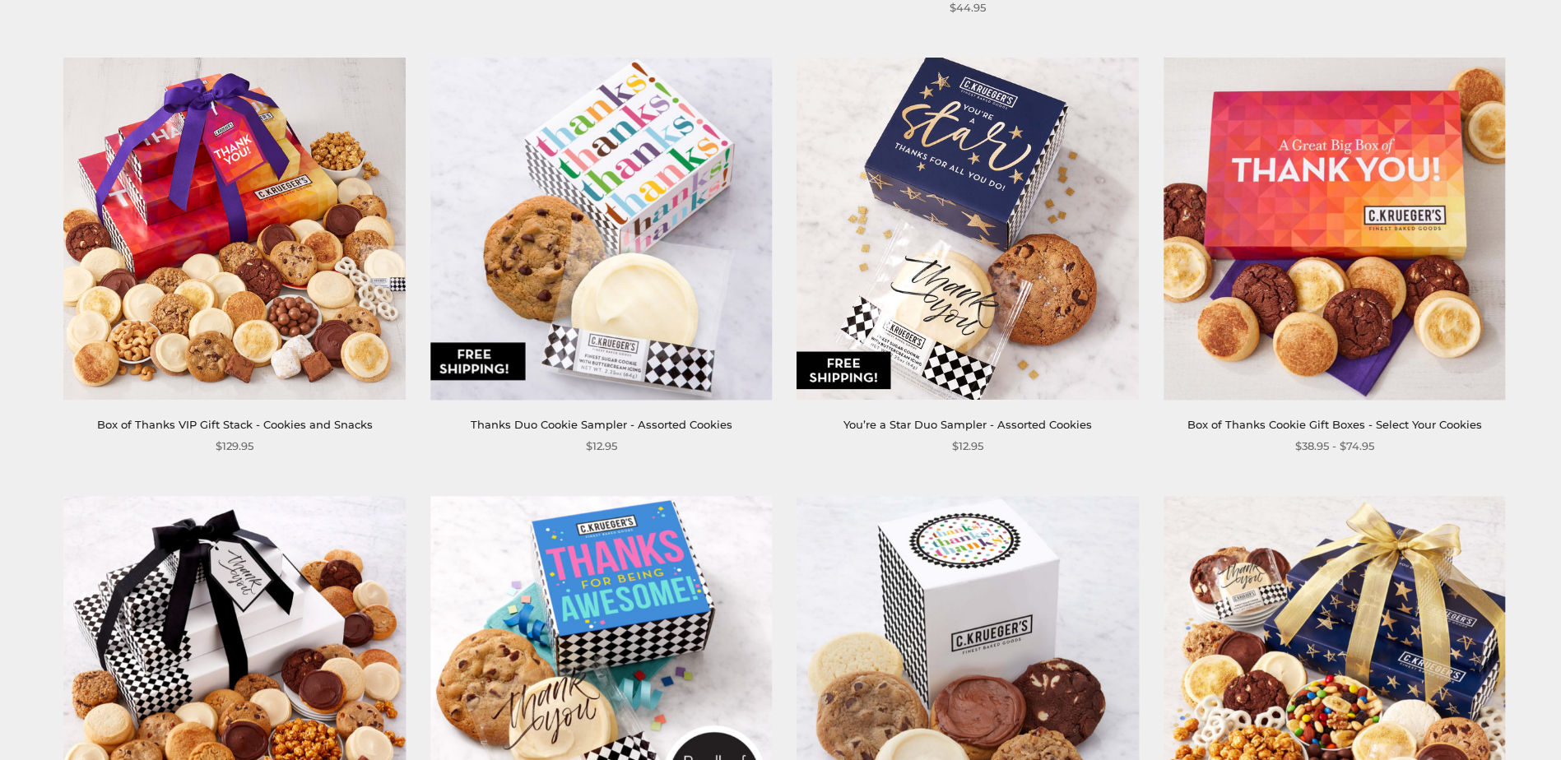
click at [1153, 237] on div "**********" at bounding box center [1322, 256] width 367 height 397
click at [985, 225] on img at bounding box center [967, 229] width 342 height 342
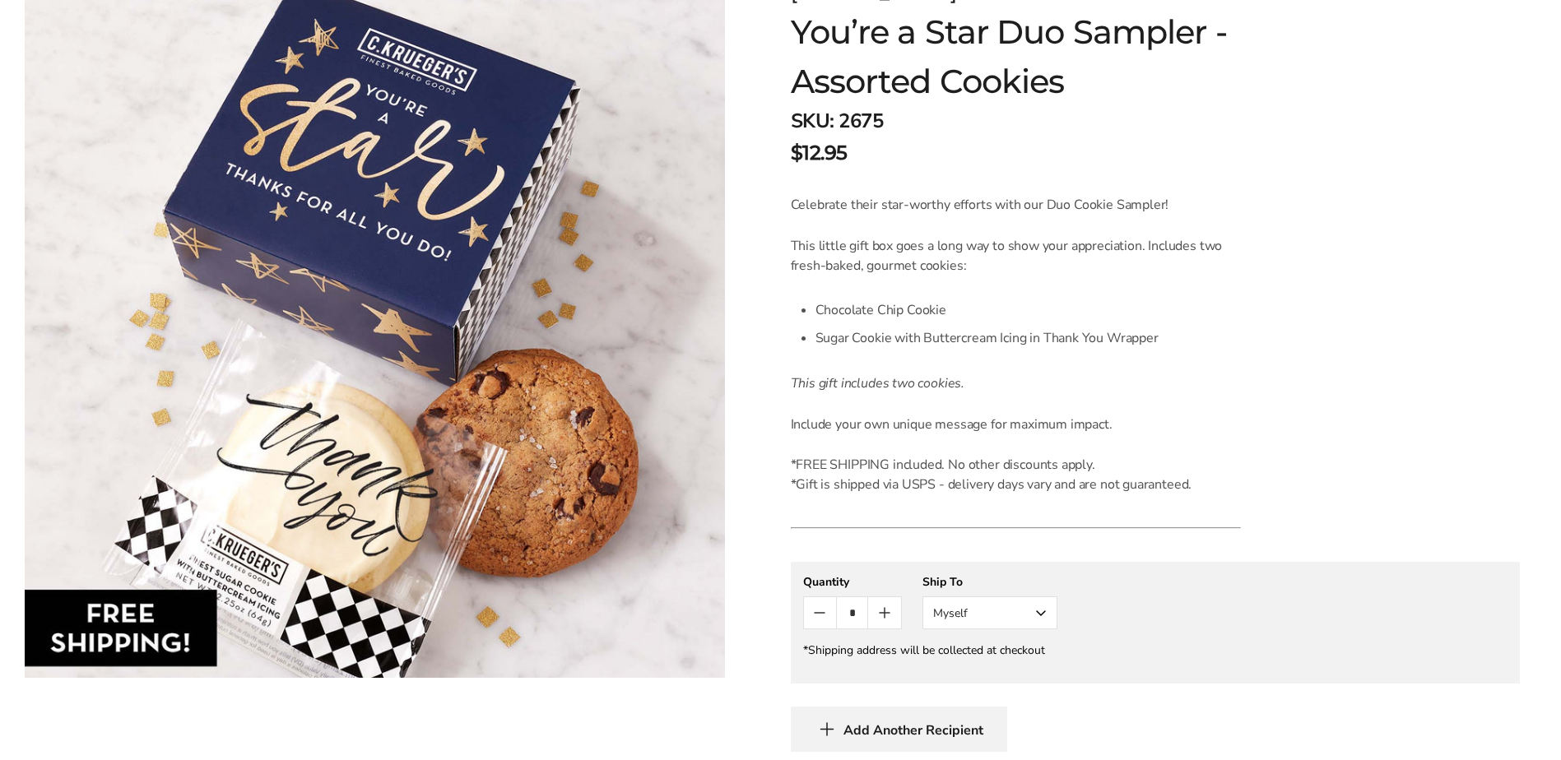
scroll to position [247, 0]
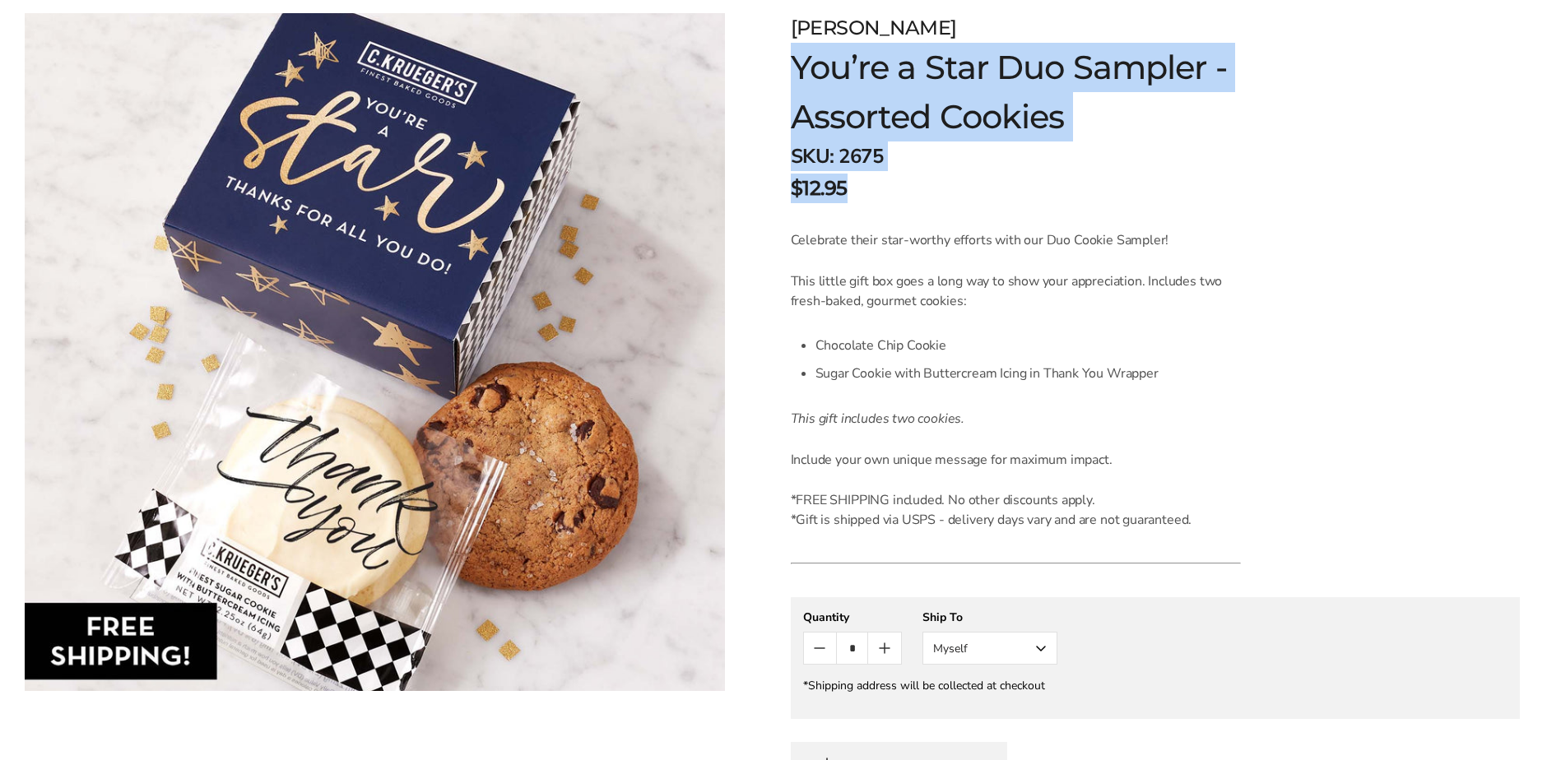
drag, startPoint x: 793, startPoint y: 26, endPoint x: 860, endPoint y: 186, distance: 173.7
click at [860, 186] on div "[PERSON_NAME] You’re a Star Duo Sampler - Assorted Cookies SKU: 2675 $12.95 /" at bounding box center [1053, 109] width 525 height 193
click at [860, 187] on div "$12.95" at bounding box center [1053, 189] width 525 height 30
drag, startPoint x: 858, startPoint y: 191, endPoint x: 789, endPoint y: 22, distance: 182.3
click at [789, 22] on div "[PERSON_NAME] You’re a Star Duo Sampler - Assorted Cookies SKU: 2675 $12.95 / C…" at bounding box center [1155, 480] width 811 height 1009
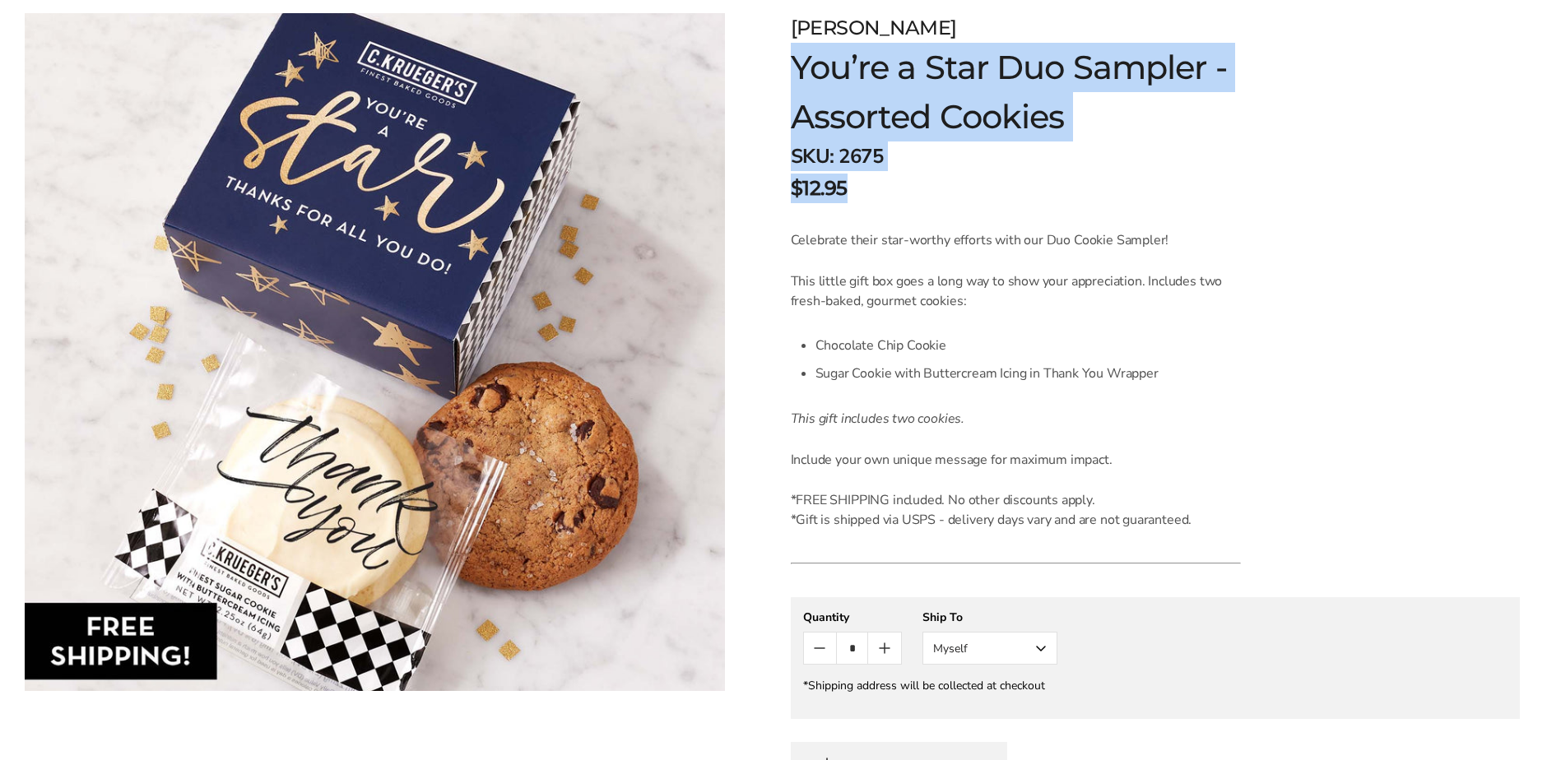
click at [791, 29] on div "[PERSON_NAME]" at bounding box center [1053, 28] width 525 height 30
